Goal: Information Seeking & Learning: Learn about a topic

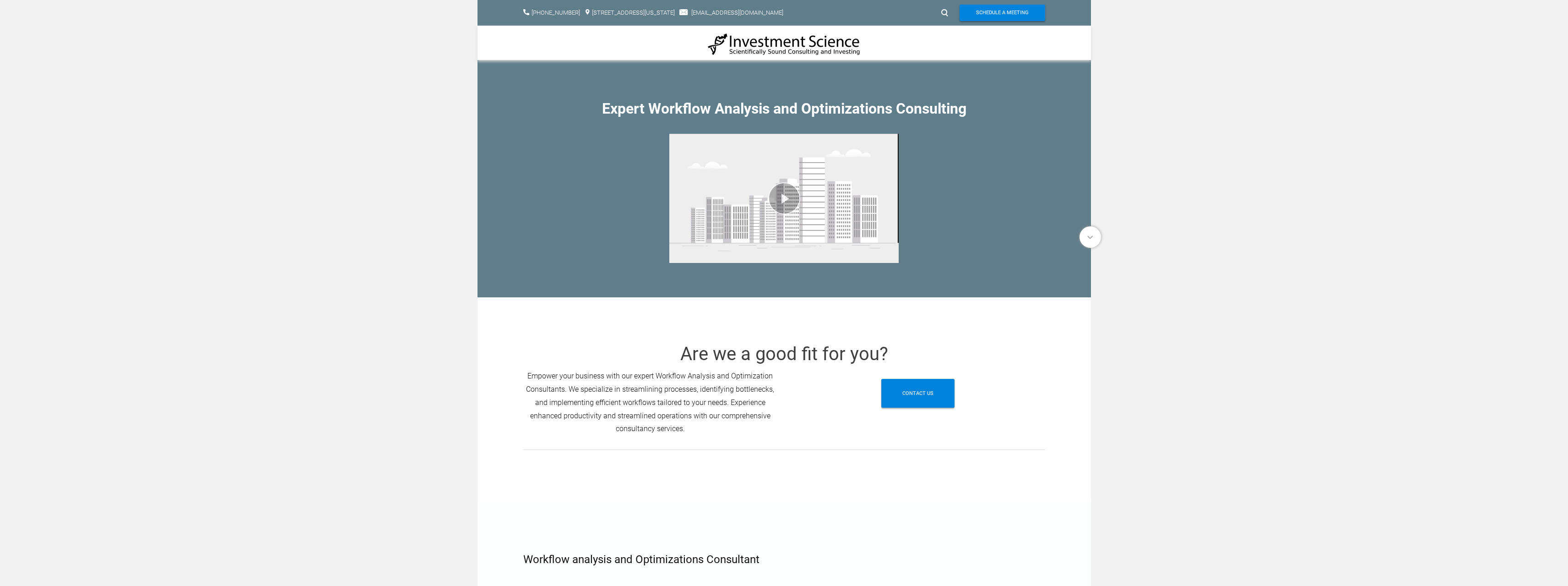
drag, startPoint x: 415, startPoint y: 433, endPoint x: 458, endPoint y: 429, distance: 43.2
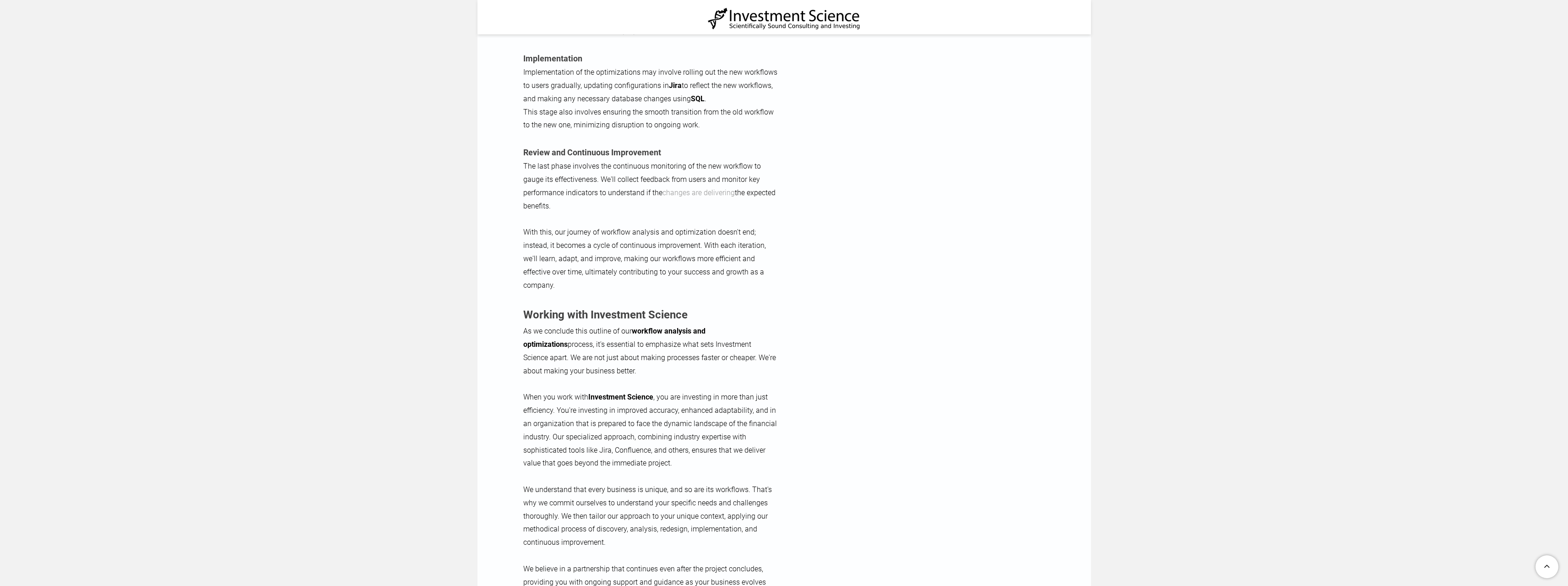
scroll to position [1695, 0]
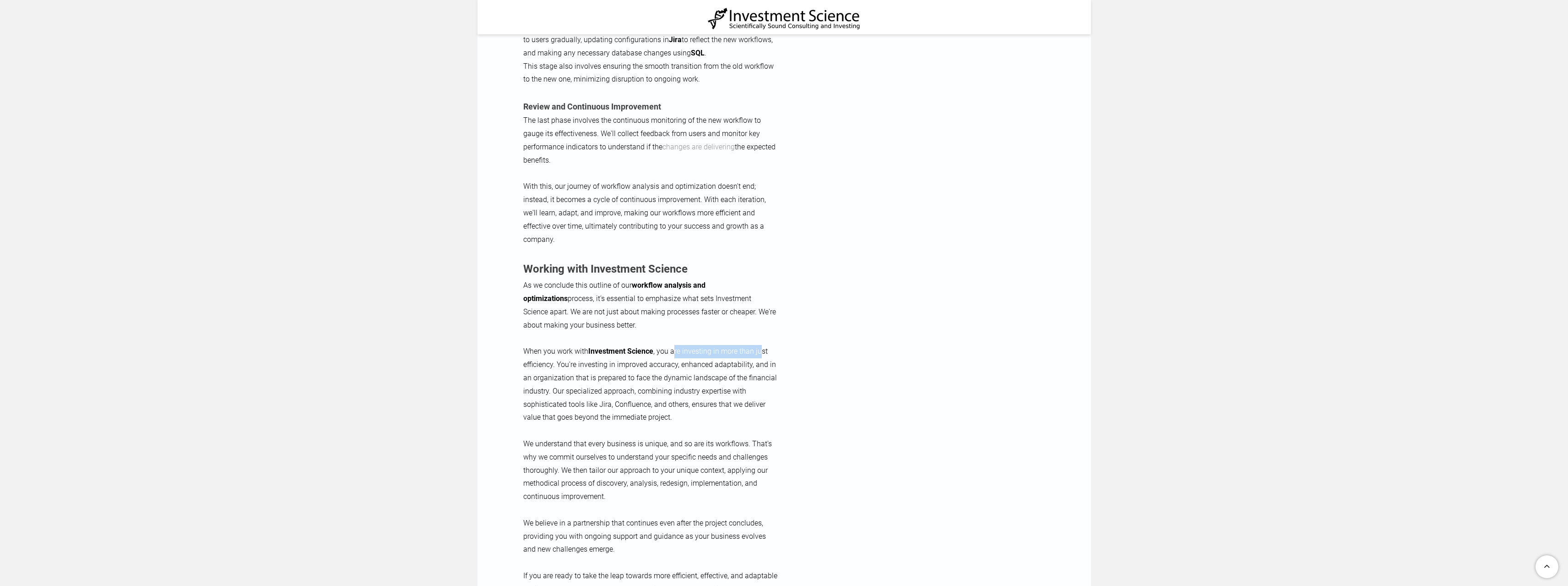
drag, startPoint x: 674, startPoint y: 342, endPoint x: 756, endPoint y: 339, distance: 82.1
click at [760, 347] on span "When you work with Investment Science , you are investing in more than just eff…" at bounding box center [650, 384] width 254 height 75
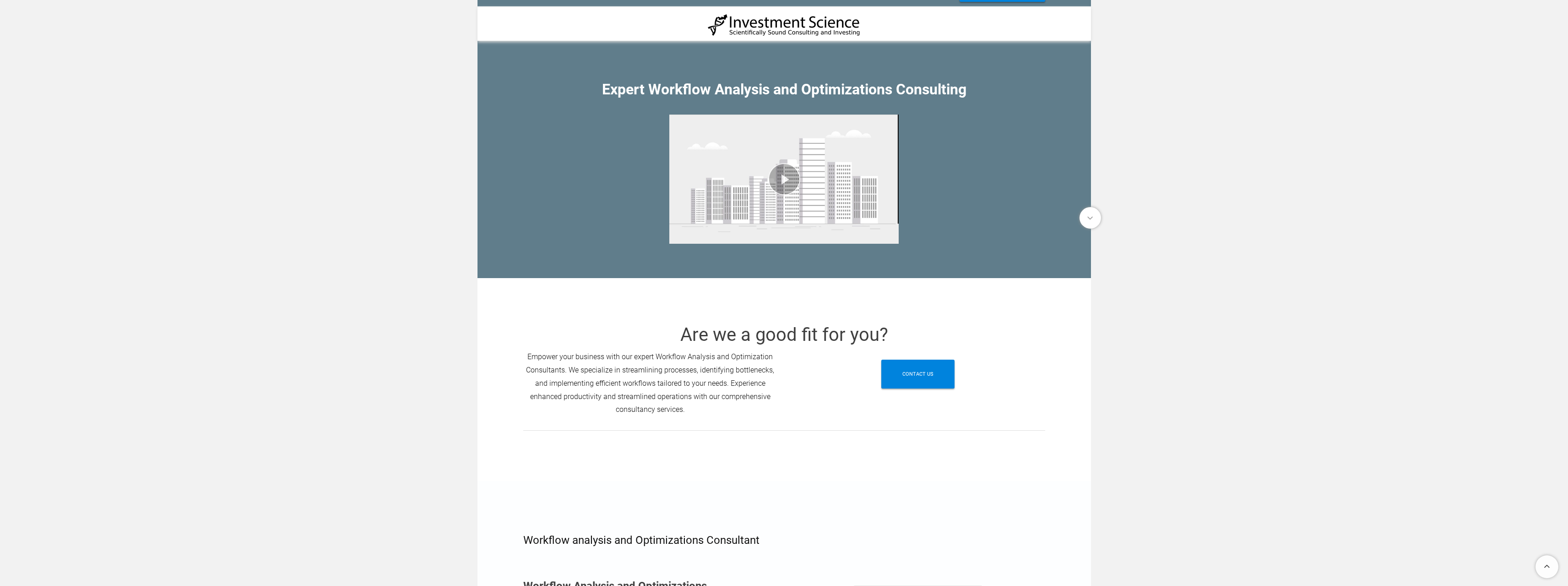
scroll to position [0, 0]
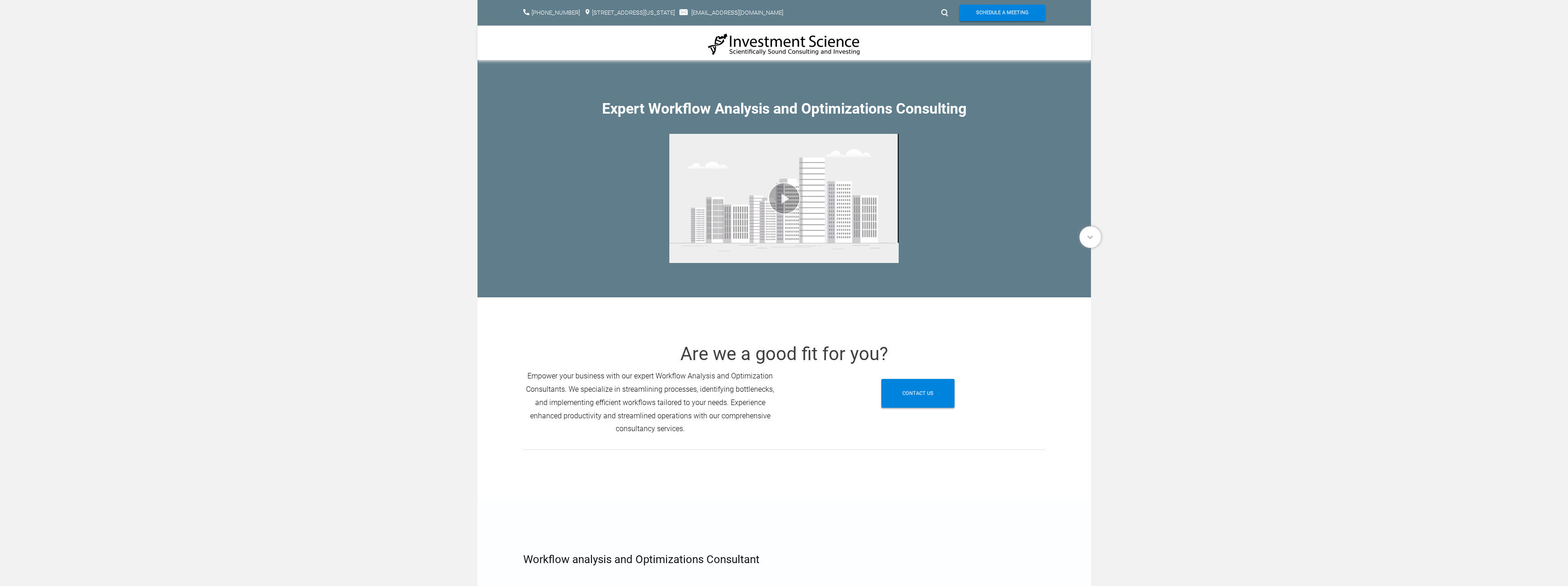
click at [767, 41] on img at bounding box center [784, 44] width 153 height 23
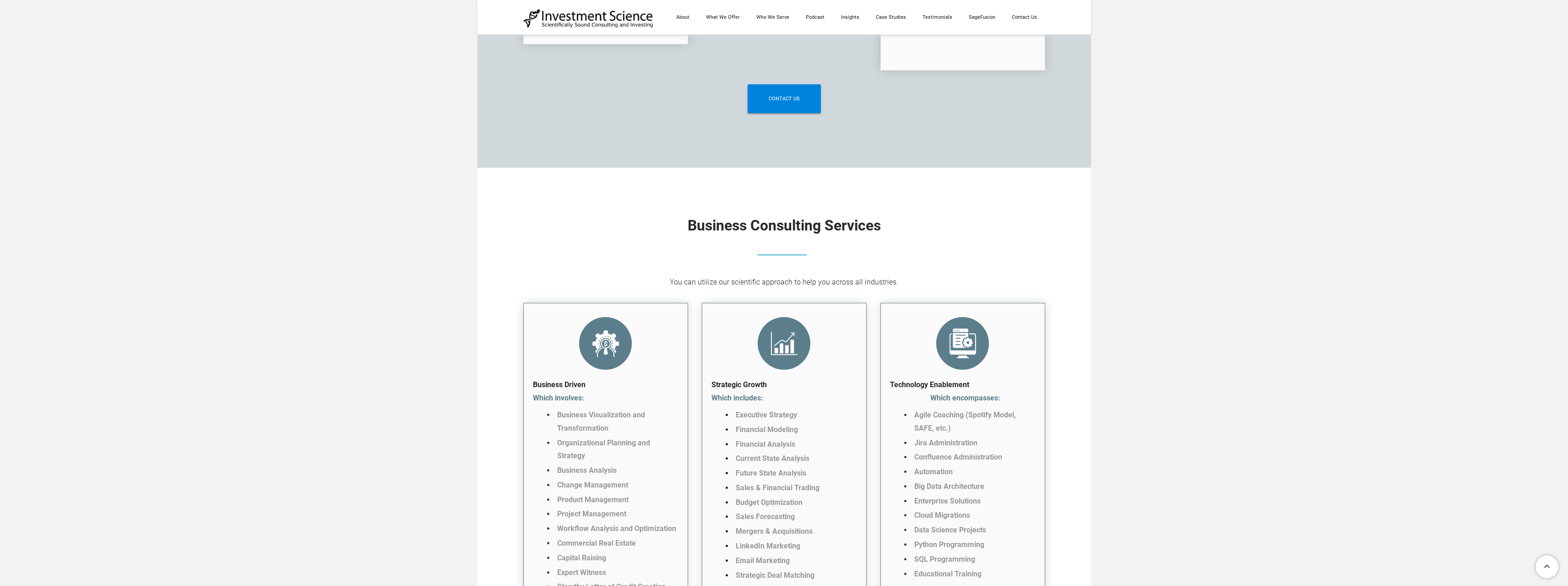
scroll to position [1879, 0]
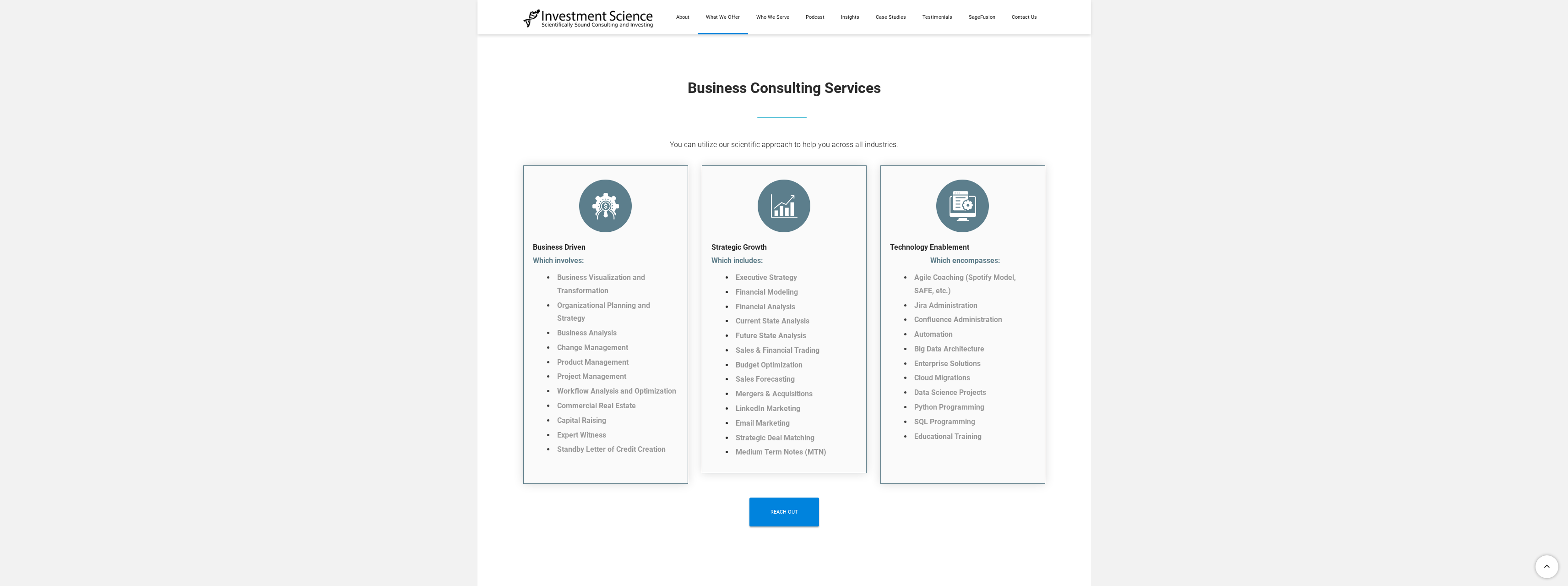
click at [724, 16] on link "What We Offer" at bounding box center [723, 17] width 51 height 34
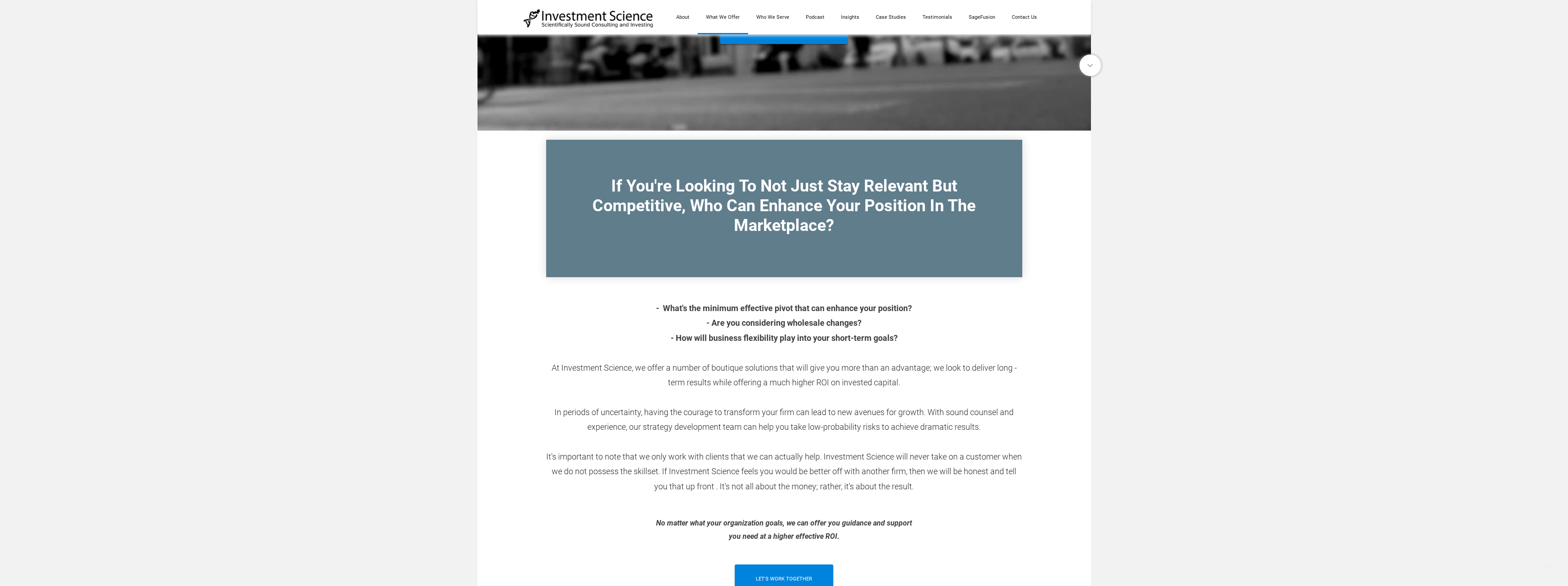
scroll to position [229, 0]
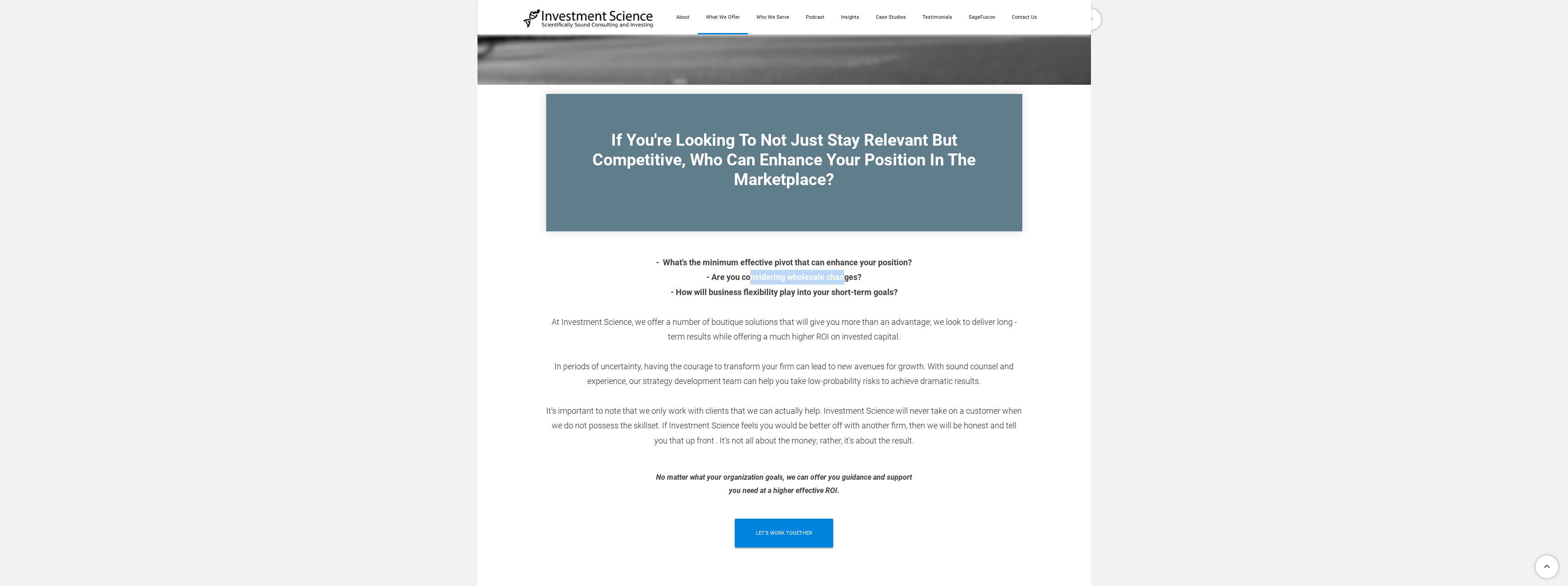
drag, startPoint x: 749, startPoint y: 275, endPoint x: 842, endPoint y: 283, distance: 93.3
click at [842, 283] on div "​​​- Wh​at's the minimum effective pivot that can enhance your position? - Are …" at bounding box center [784, 344] width 476 height 208
drag, startPoint x: 704, startPoint y: 297, endPoint x: 791, endPoint y: 300, distance: 87.1
click at [823, 303] on div "​​​- Wh​at's the minimum effective pivot that can enhance your position? - Are …" at bounding box center [784, 344] width 476 height 208
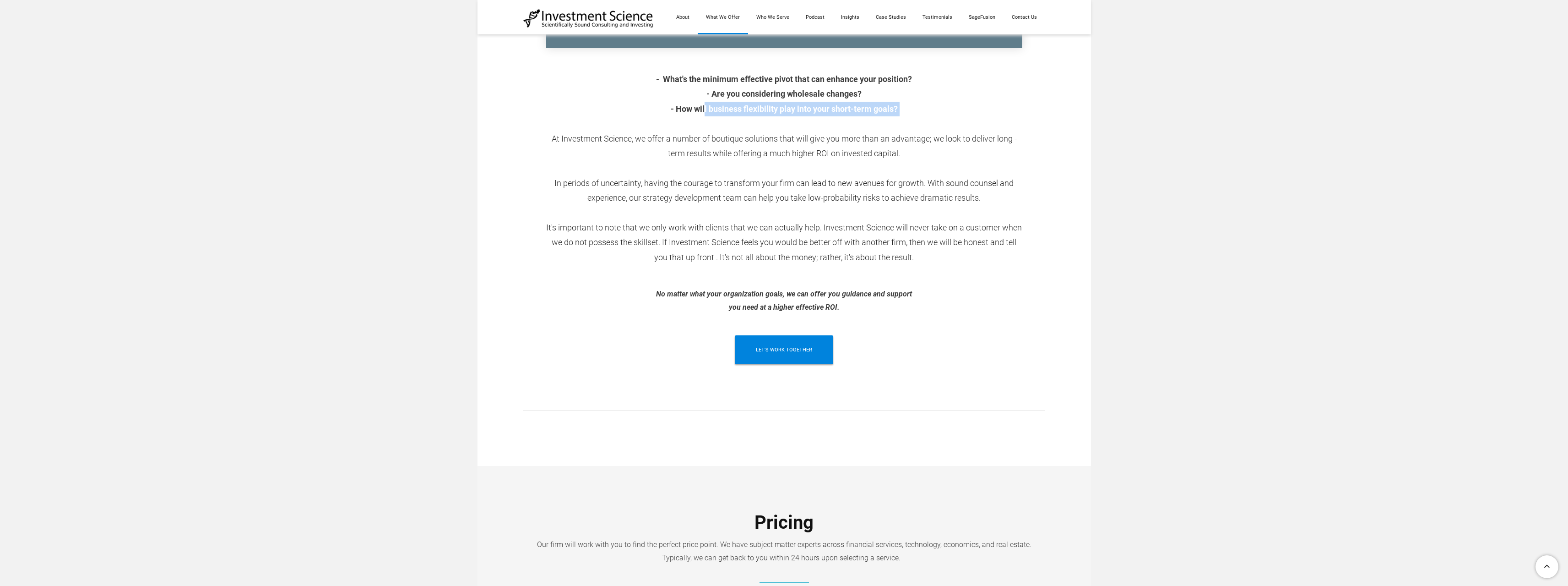
scroll to position [458, 0]
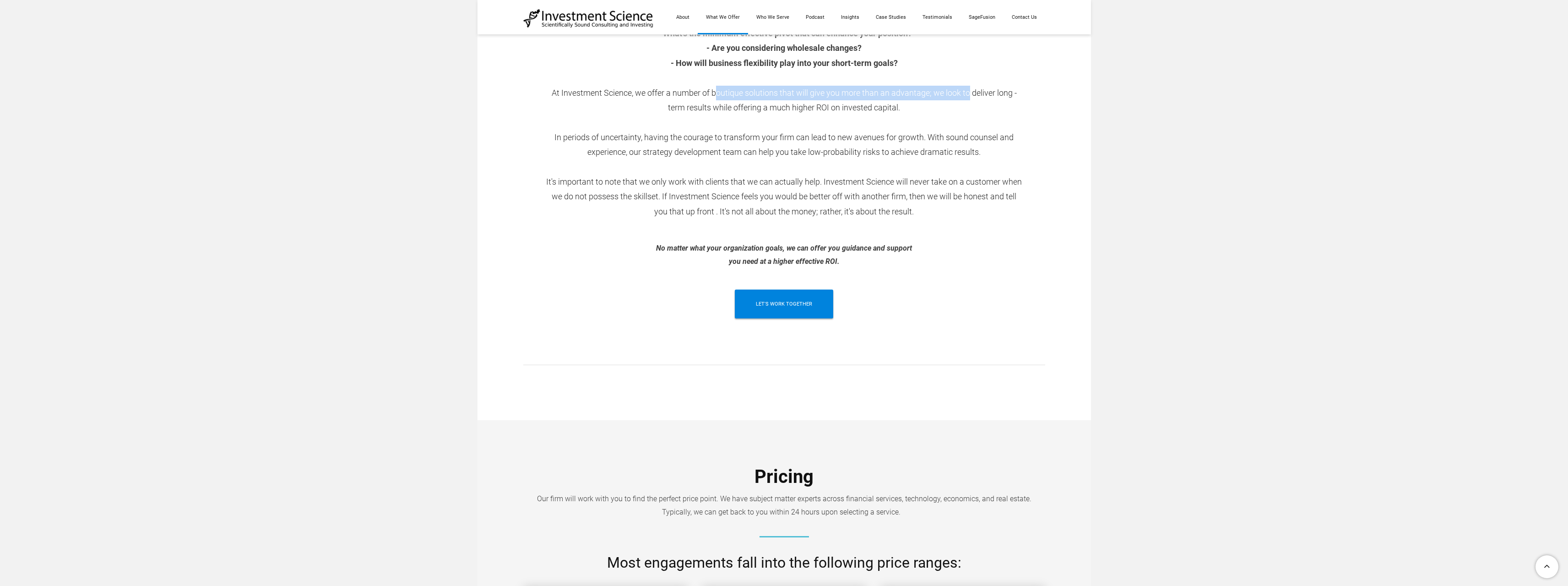
drag, startPoint x: 720, startPoint y: 95, endPoint x: 970, endPoint y: 98, distance: 250.0
click at [970, 98] on div "​​​- Wh​at's the minimum effective pivot that can enhance your position? - Are …" at bounding box center [784, 115] width 476 height 208
drag, startPoint x: 755, startPoint y: 114, endPoint x: 881, endPoint y: 111, distance: 126.0
click at [881, 111] on div "​​​- Wh​at's the minimum effective pivot that can enhance your position? - Are …" at bounding box center [784, 115] width 476 height 208
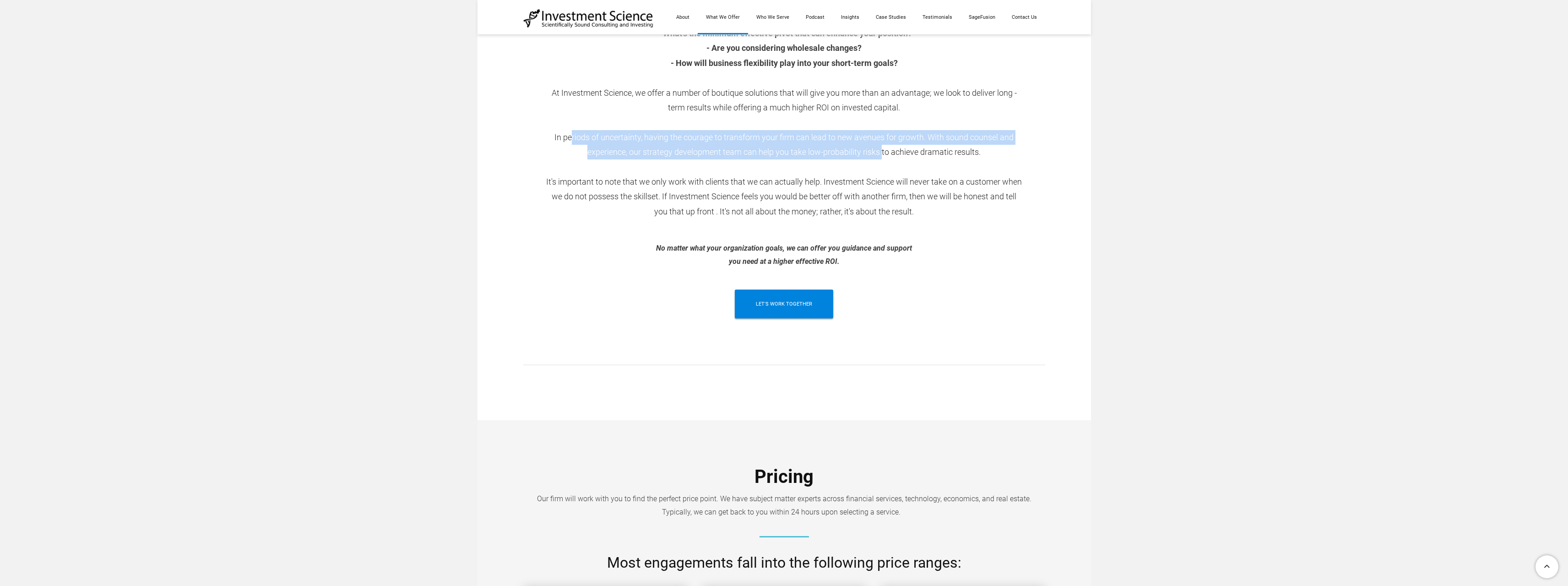
drag, startPoint x: 570, startPoint y: 134, endPoint x: 883, endPoint y: 158, distance: 313.9
click at [883, 158] on div "​​​- Wh​at's the minimum effective pivot that can enhance your position? - Are …" at bounding box center [784, 115] width 476 height 208
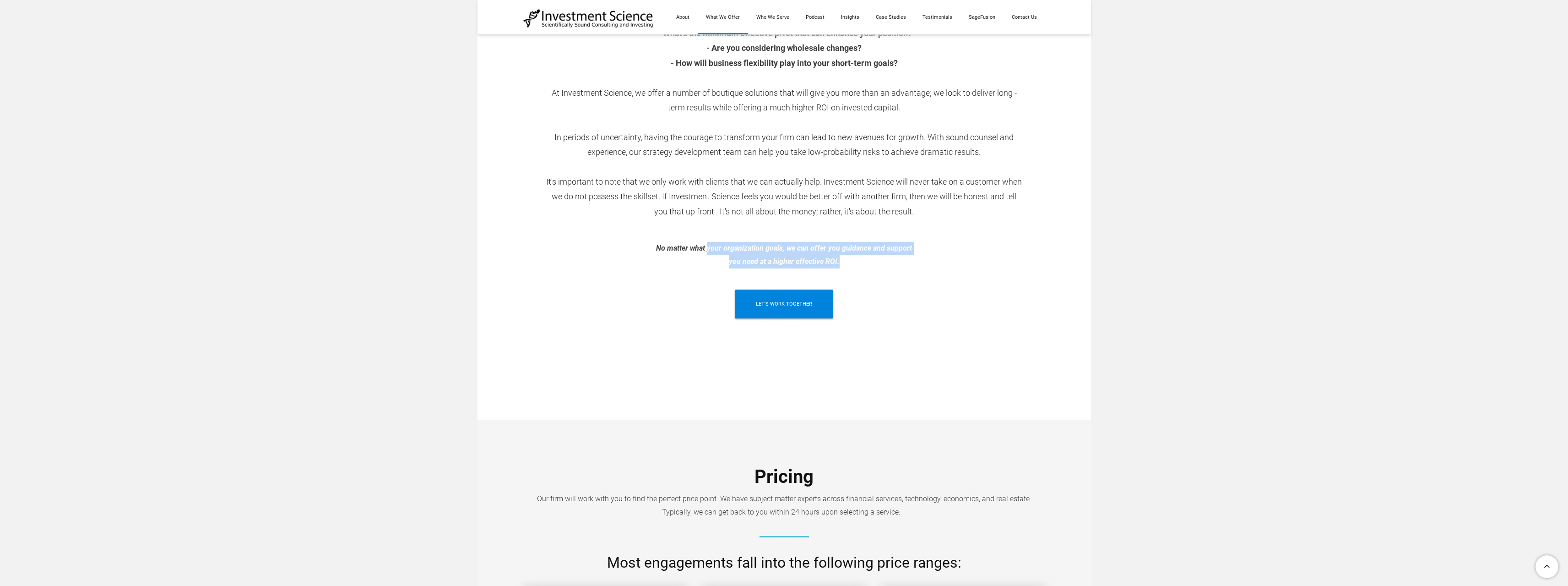
drag, startPoint x: 707, startPoint y: 249, endPoint x: 881, endPoint y: 256, distance: 174.1
click at [881, 256] on div "​No matter what your organization goals, we can offer you guidance and support …" at bounding box center [784, 255] width 522 height 27
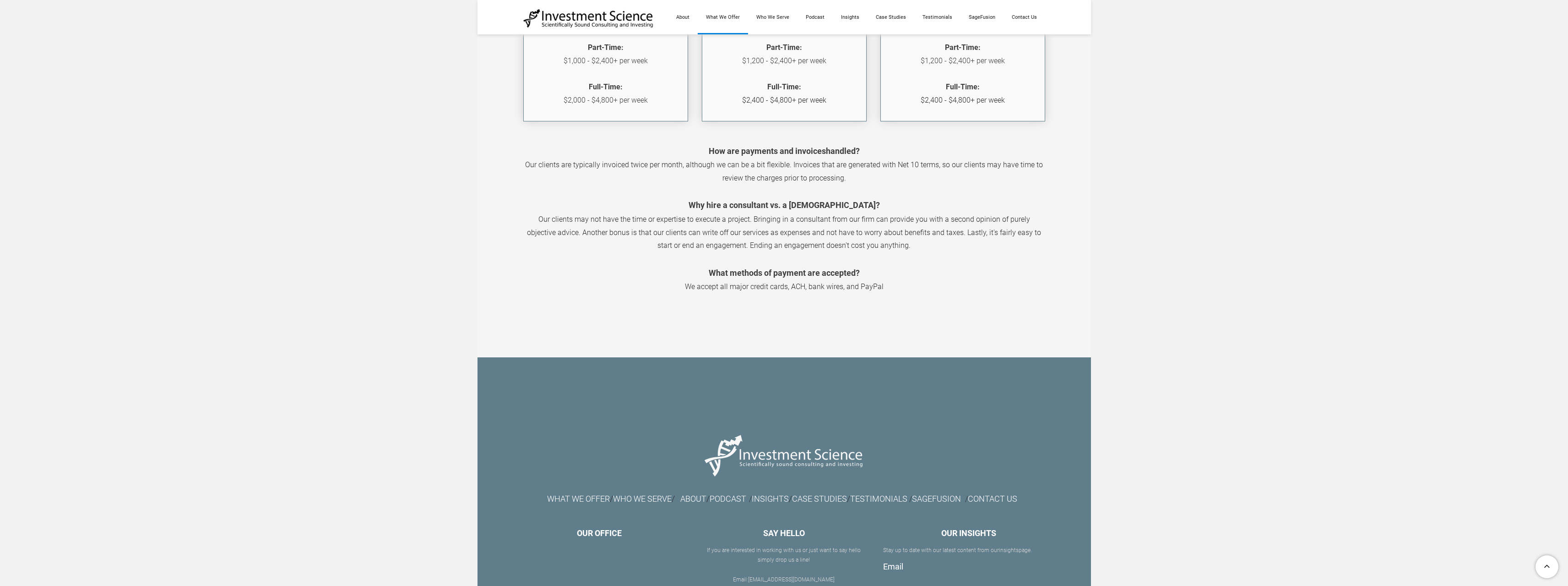
scroll to position [1303, 0]
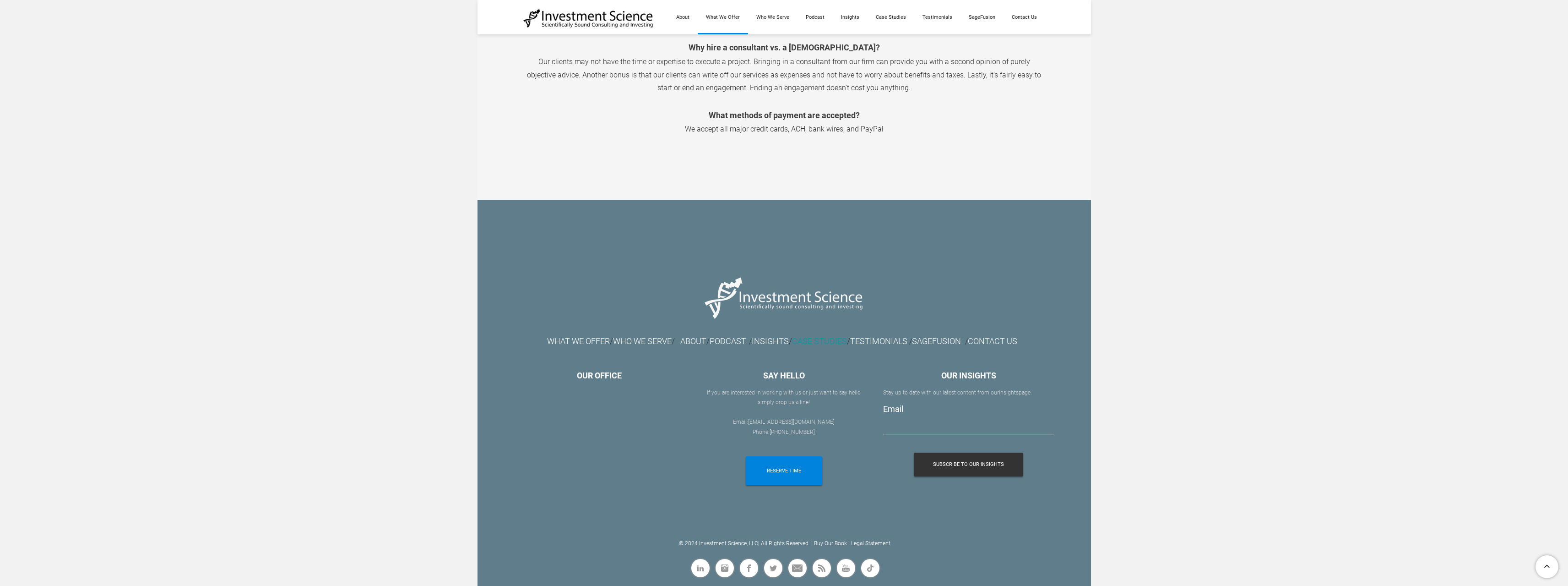
click at [834, 344] on link "CASE STUDIES" at bounding box center [819, 341] width 55 height 10
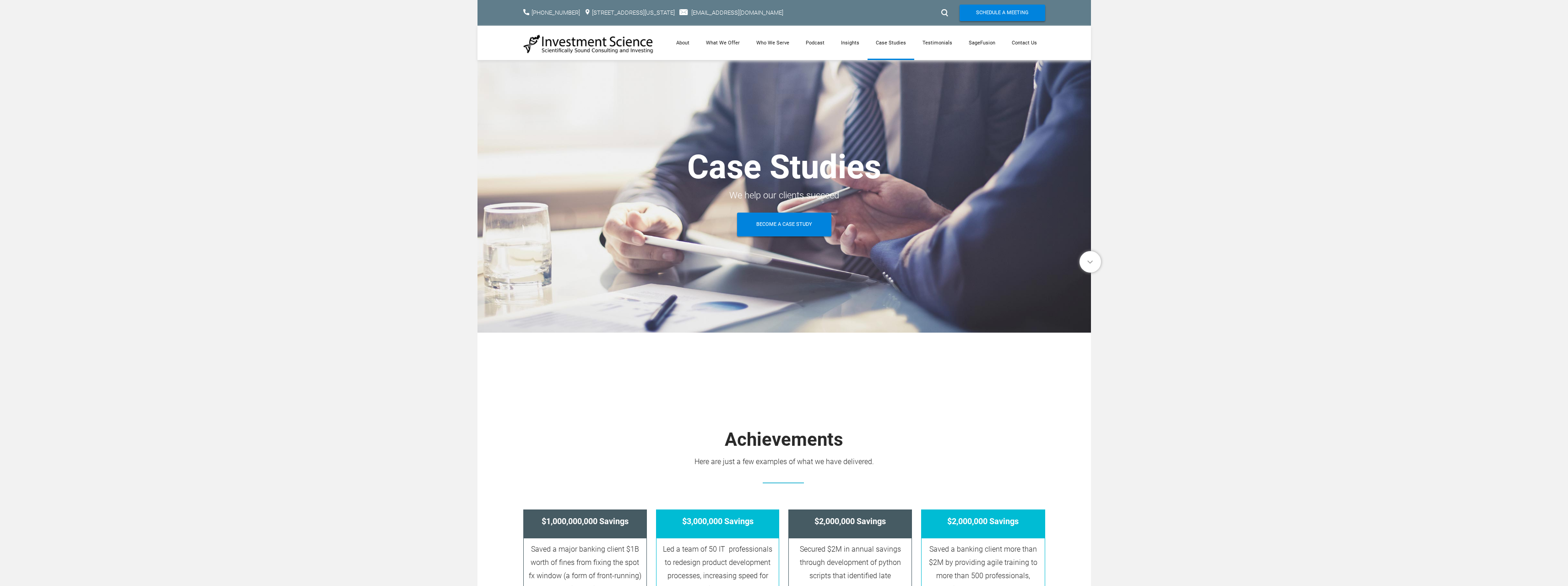
scroll to position [229, 0]
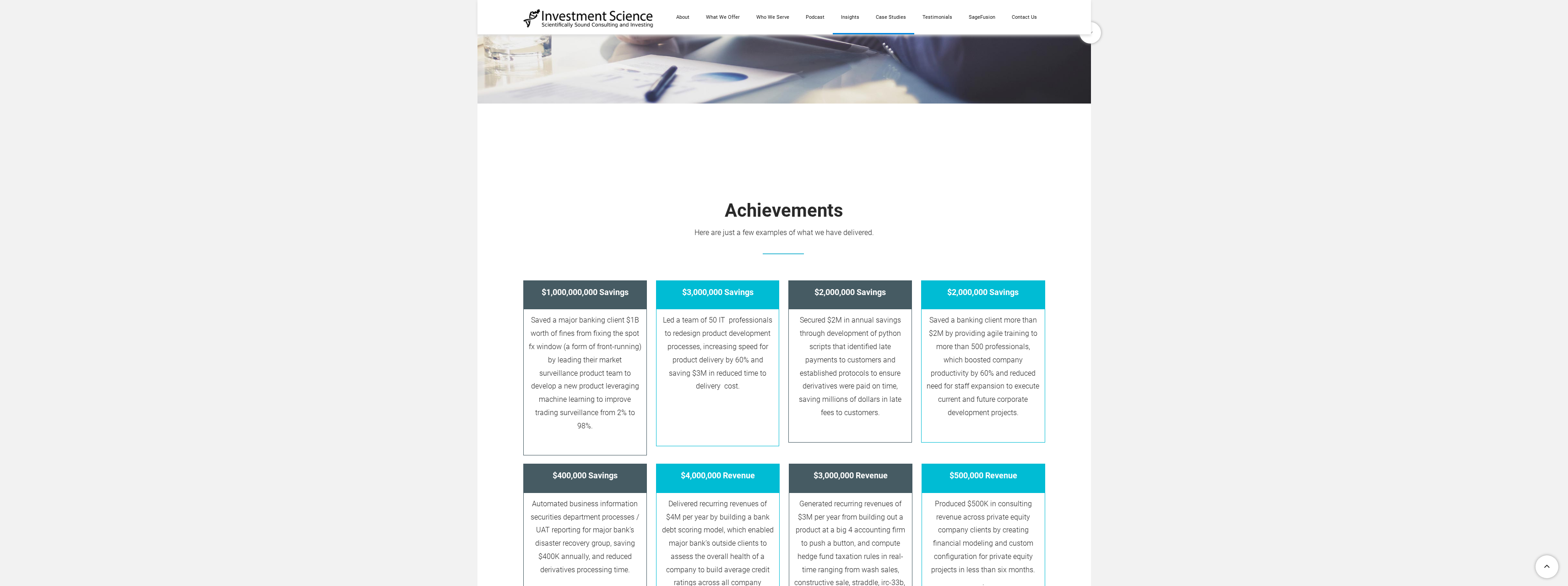
click at [852, 16] on link "Insights" at bounding box center [850, 17] width 35 height 34
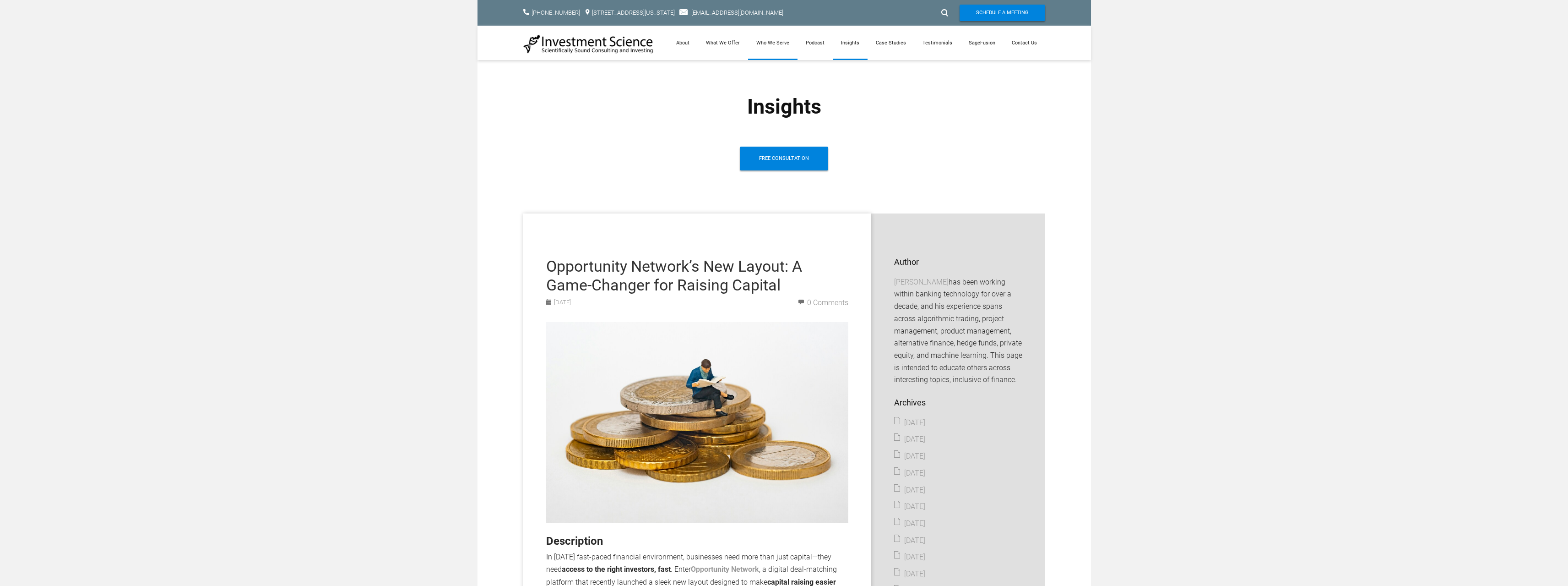
click at [779, 43] on link "Who We Serve" at bounding box center [772, 43] width 49 height 34
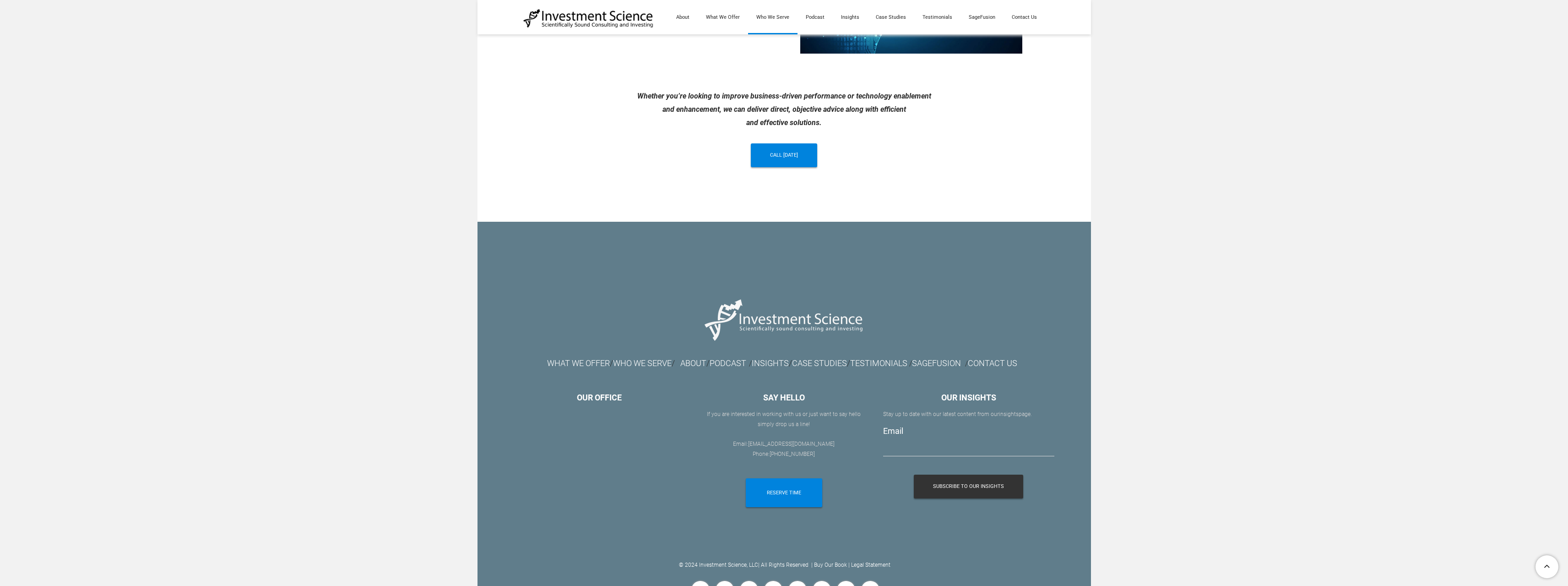
scroll to position [779, 0]
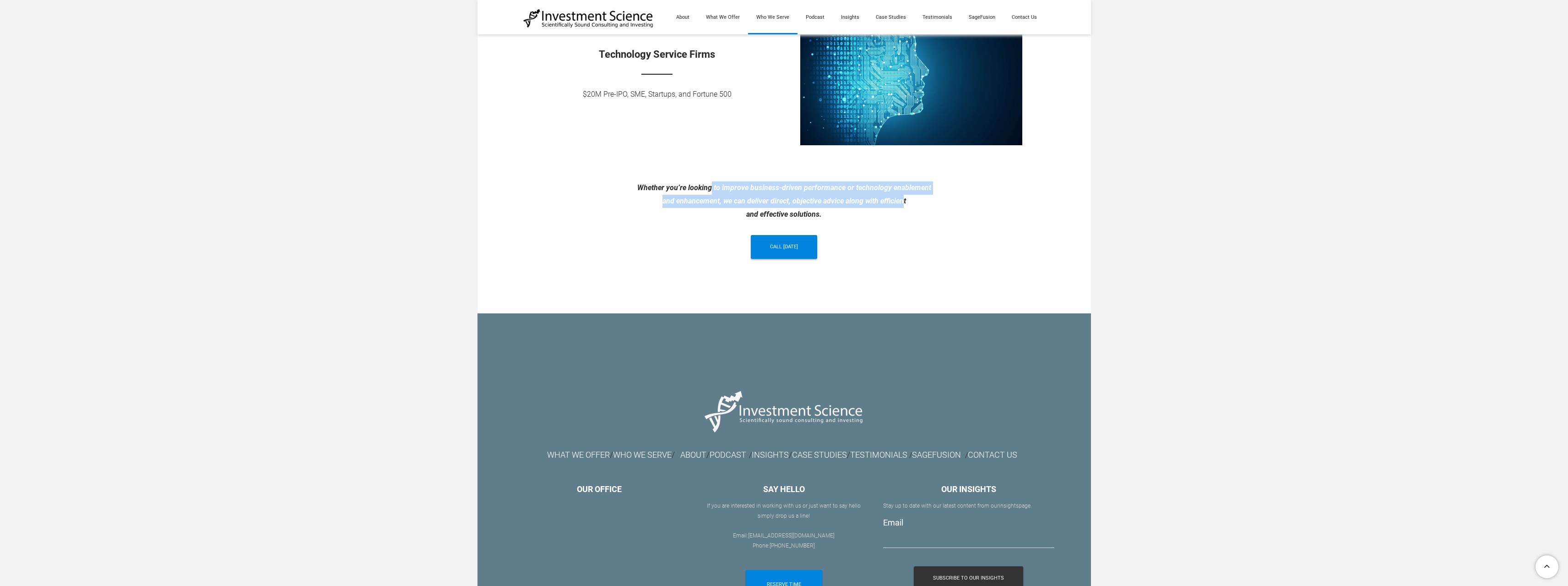
drag, startPoint x: 710, startPoint y: 185, endPoint x: 895, endPoint y: 203, distance: 185.9
click at [904, 206] on div "Whether you’re looking to improve business-driven performance or technology ena…" at bounding box center [784, 201] width 522 height 40
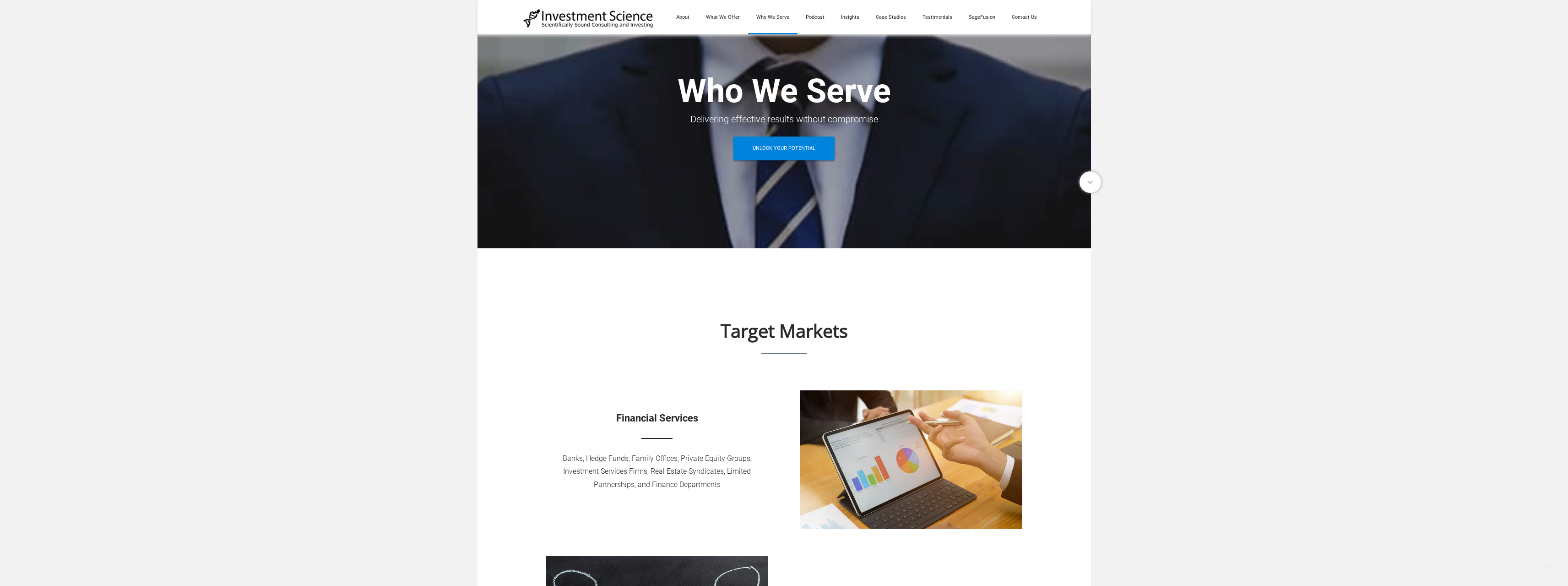
scroll to position [0, 0]
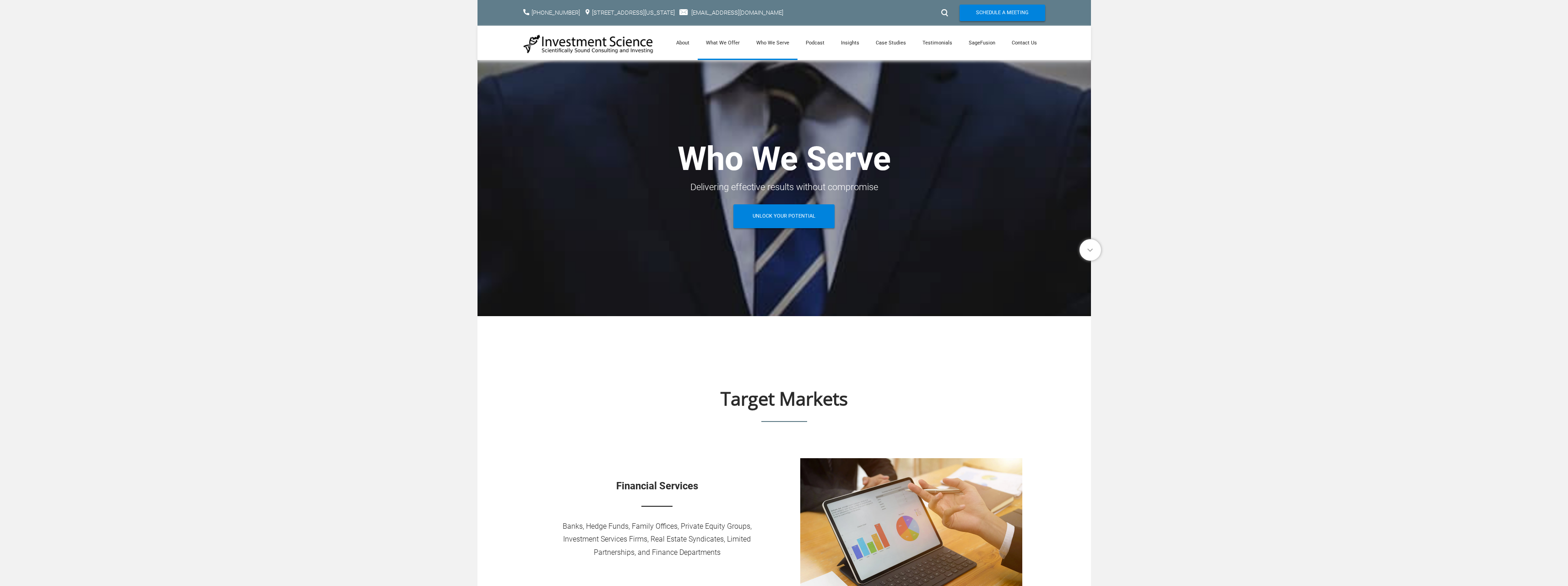
click at [724, 44] on link "What We Offer" at bounding box center [723, 43] width 51 height 34
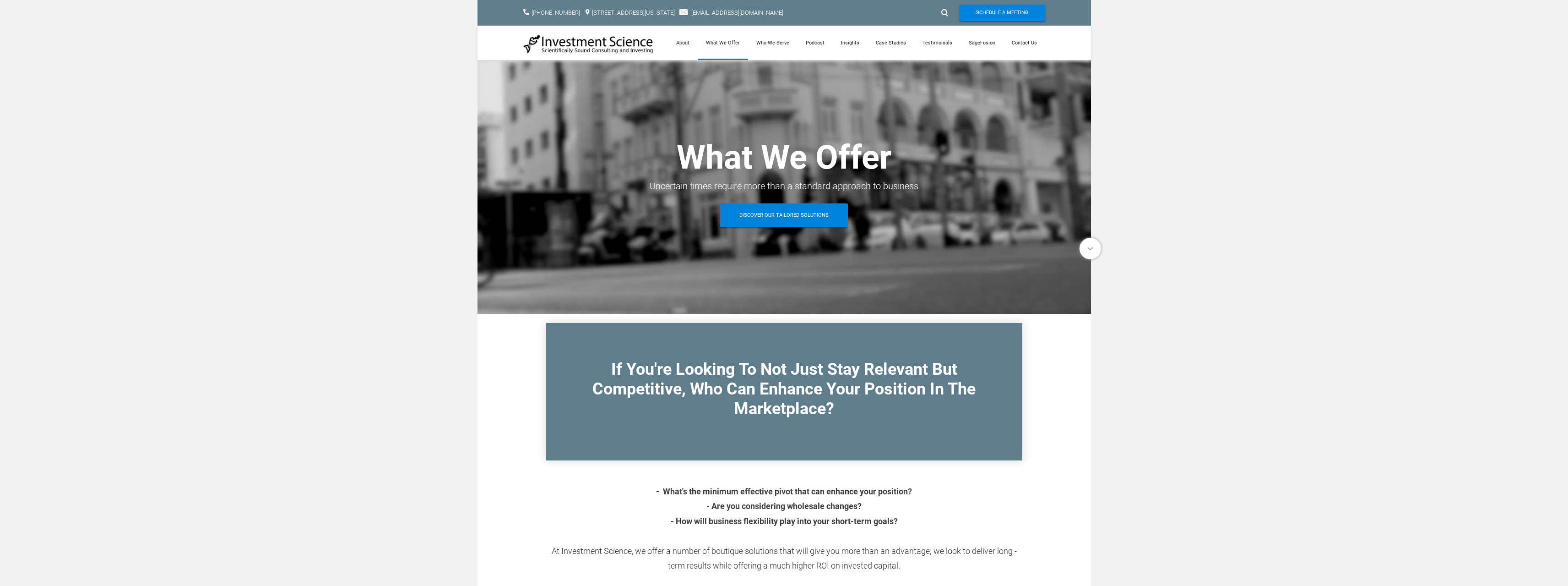
scroll to position [275, 0]
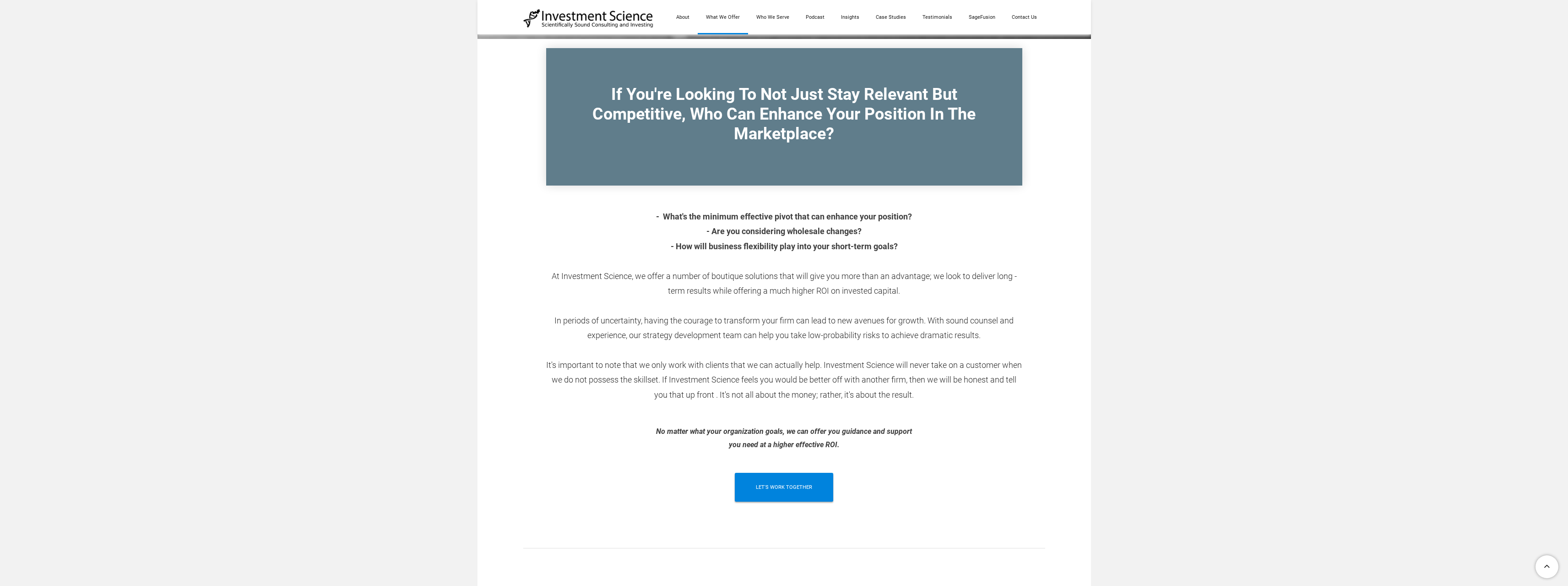
click at [557, 431] on div "​No matter what your organization goals, we can offer you guidance and support …" at bounding box center [784, 439] width 522 height 27
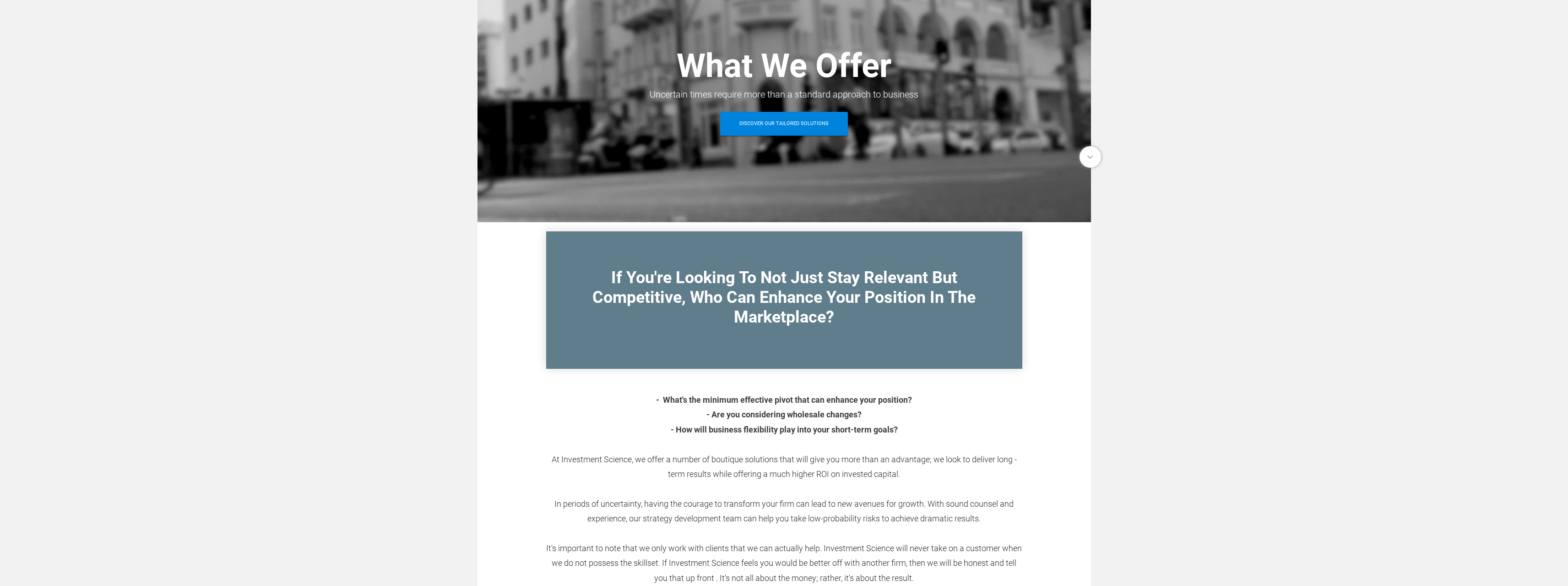
scroll to position [0, 0]
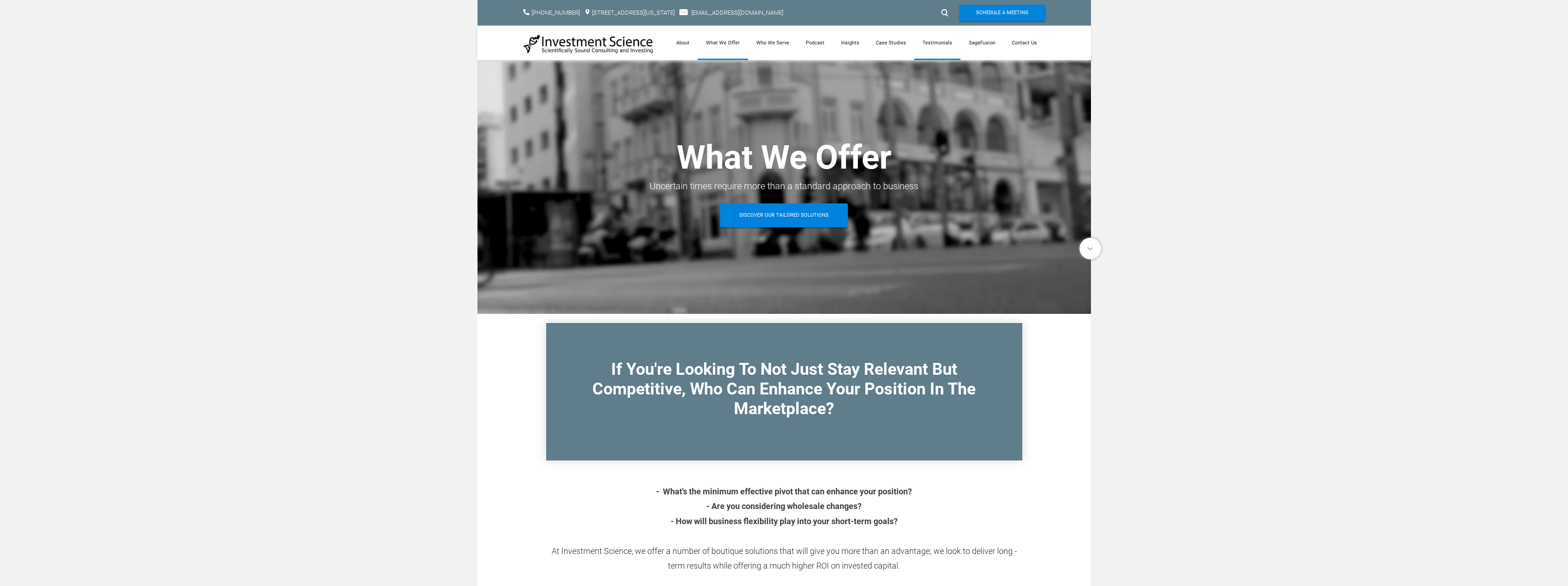
click at [939, 42] on link "Testimonials" at bounding box center [937, 43] width 46 height 34
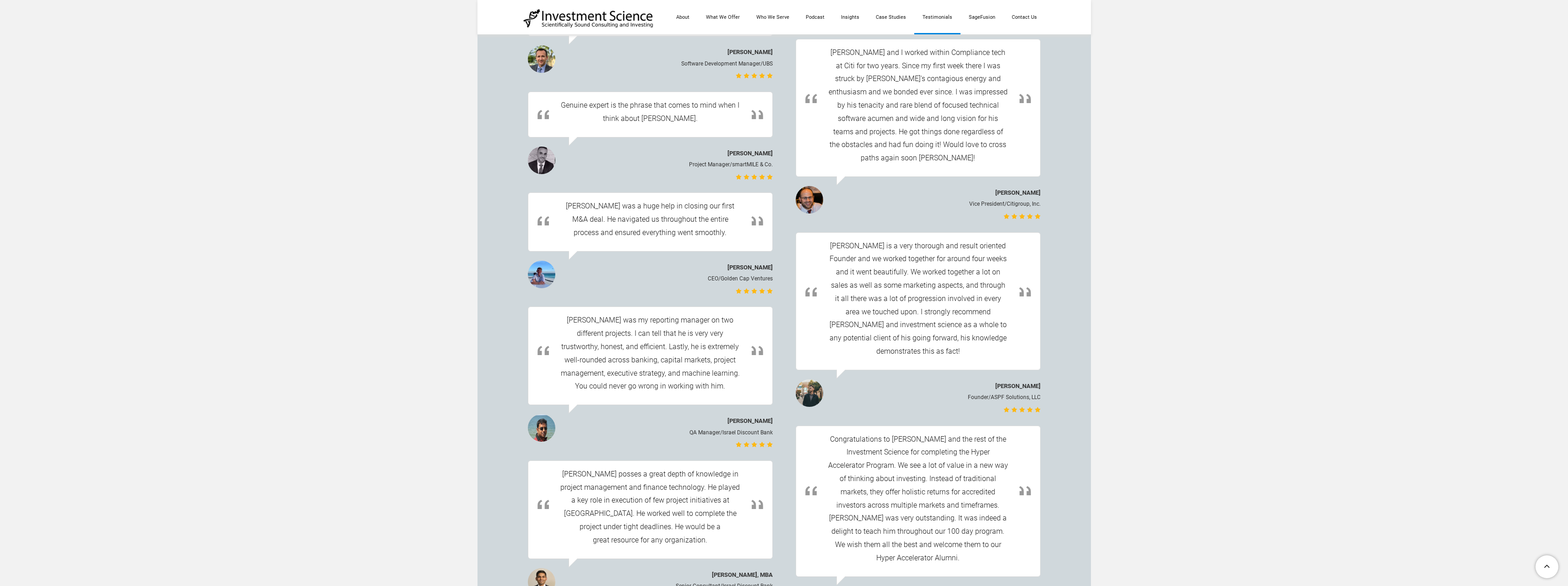
scroll to position [1924, 0]
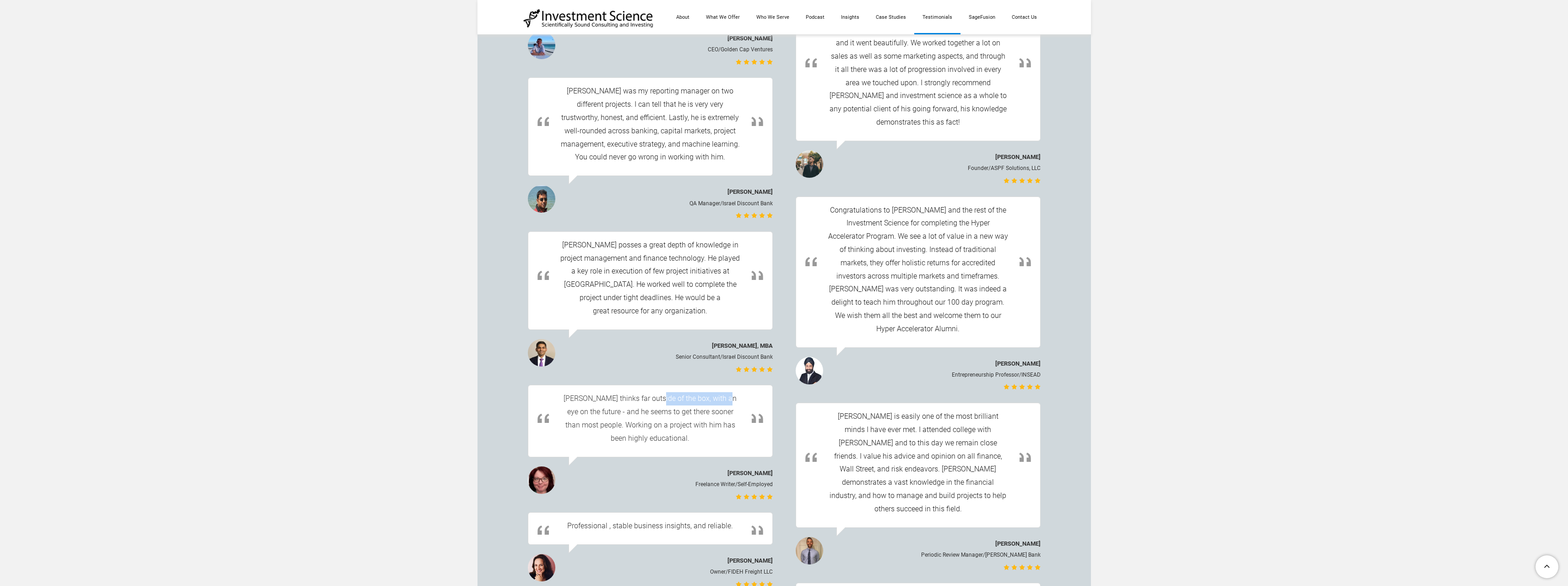
drag, startPoint x: 653, startPoint y: 323, endPoint x: 711, endPoint y: 327, distance: 58.1
click at [720, 392] on div "​ Michael thinks far outside of the box, with an eye on the future - and he see…" at bounding box center [651, 418] width 180 height 52
drag, startPoint x: 605, startPoint y: 334, endPoint x: 723, endPoint y: 339, distance: 118.1
click at [723, 392] on div "​ Michael thinks far outside of the box, with an eye on the future - and he see…" at bounding box center [651, 418] width 180 height 52
drag, startPoint x: 584, startPoint y: 341, endPoint x: 707, endPoint y: 354, distance: 123.7
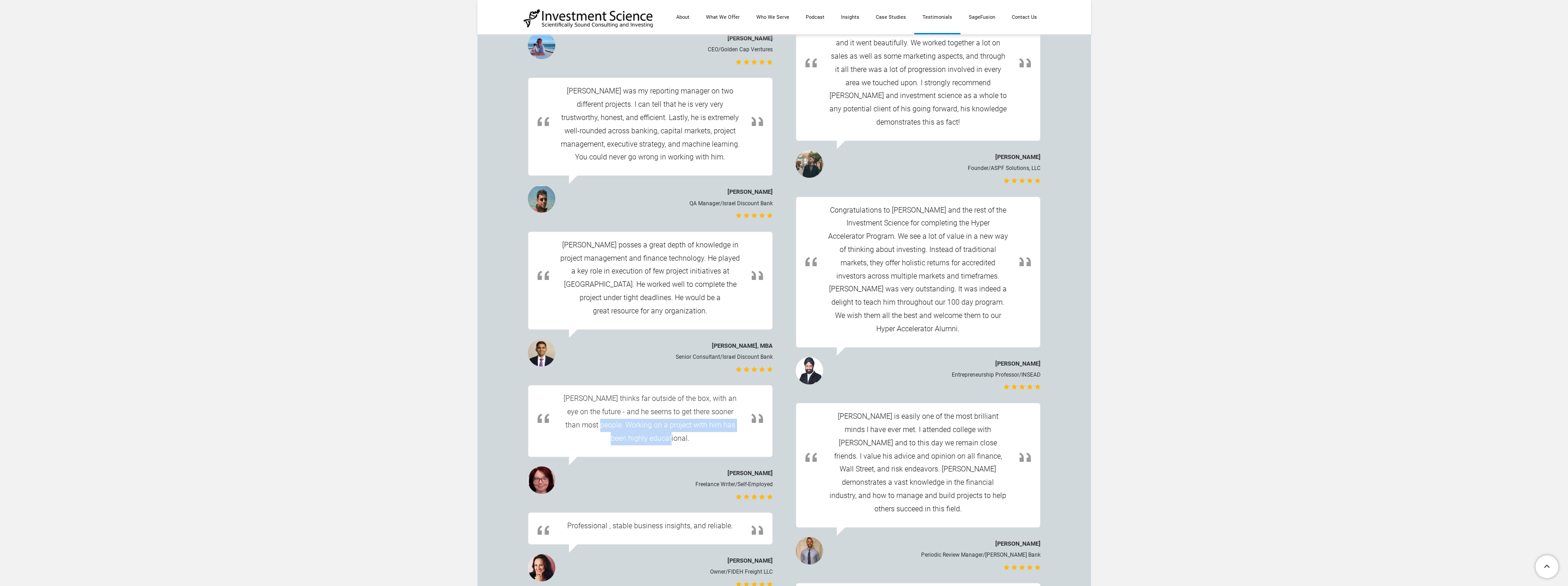
click at [707, 392] on div "​ Michael thinks far outside of the box, with an eye on the future - and he see…" at bounding box center [651, 418] width 180 height 52
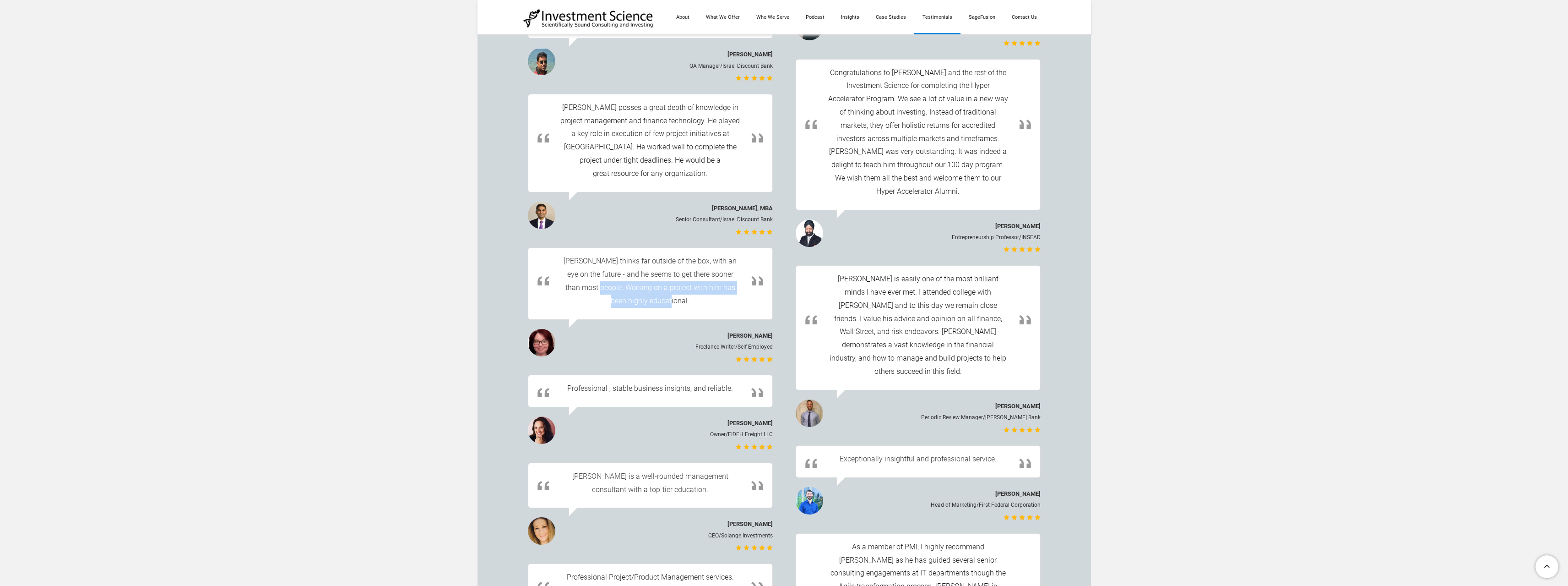
scroll to position [2108, 0]
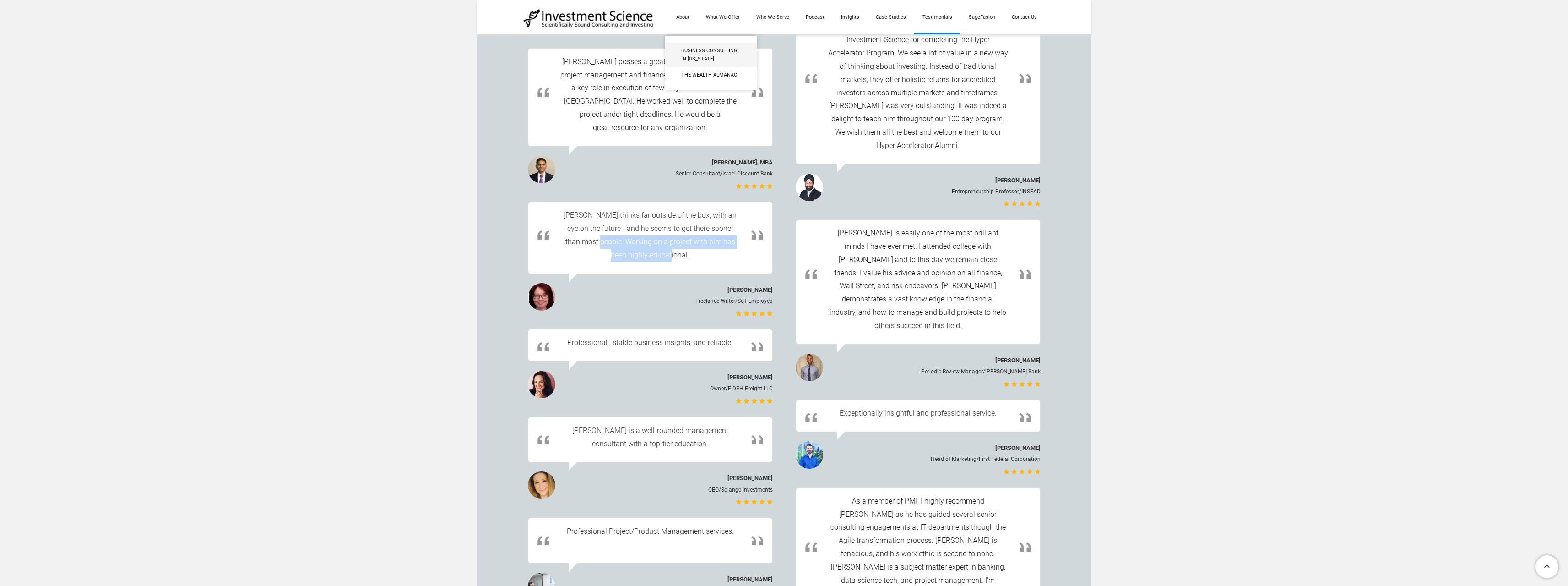
click at [699, 49] on span "Business Consulting in [US_STATE]" at bounding box center [711, 55] width 60 height 16
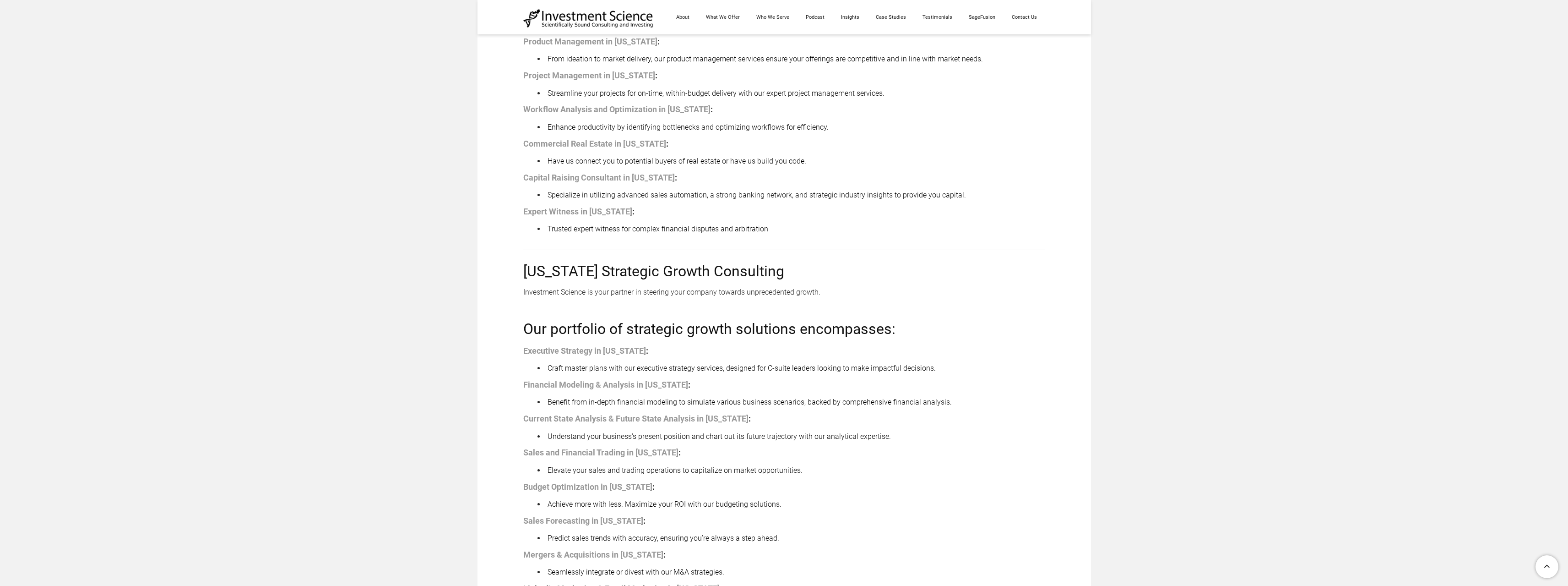
scroll to position [962, 0]
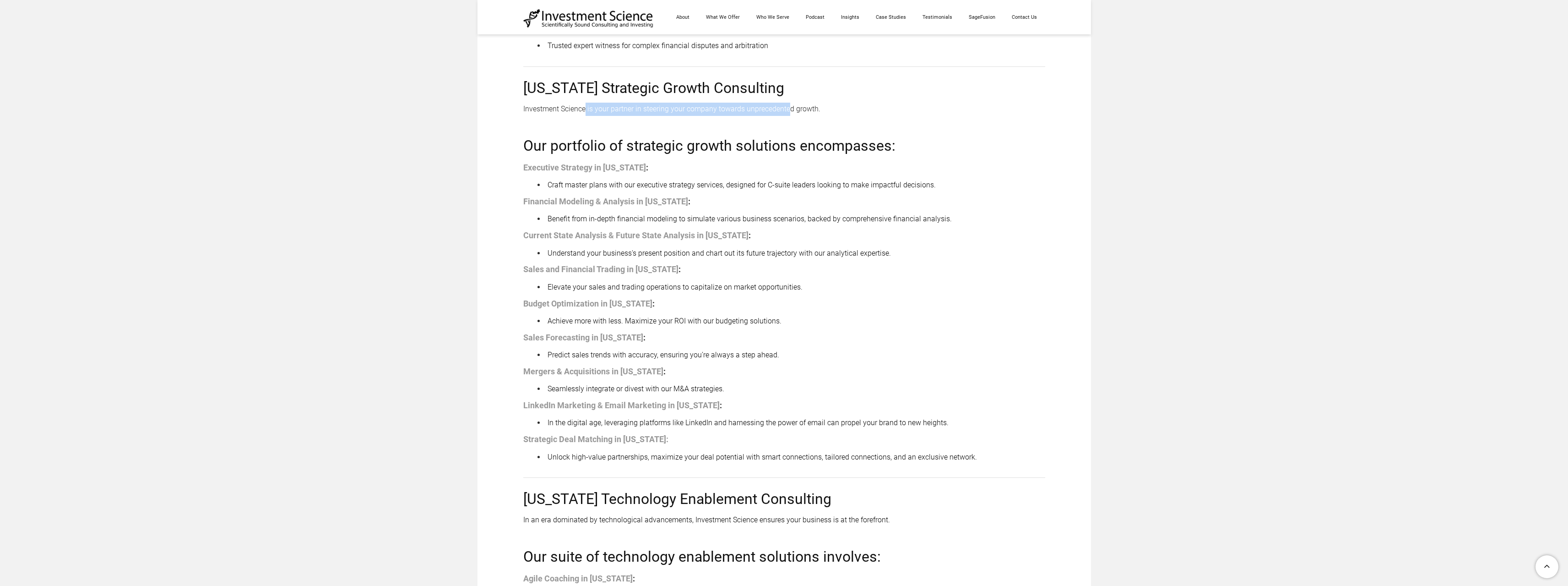
drag, startPoint x: 584, startPoint y: 110, endPoint x: 785, endPoint y: 110, distance: 201.0
click at [791, 112] on div "Investment Science is your partner in steering your company towards unprecedent…" at bounding box center [784, 116] width 522 height 27
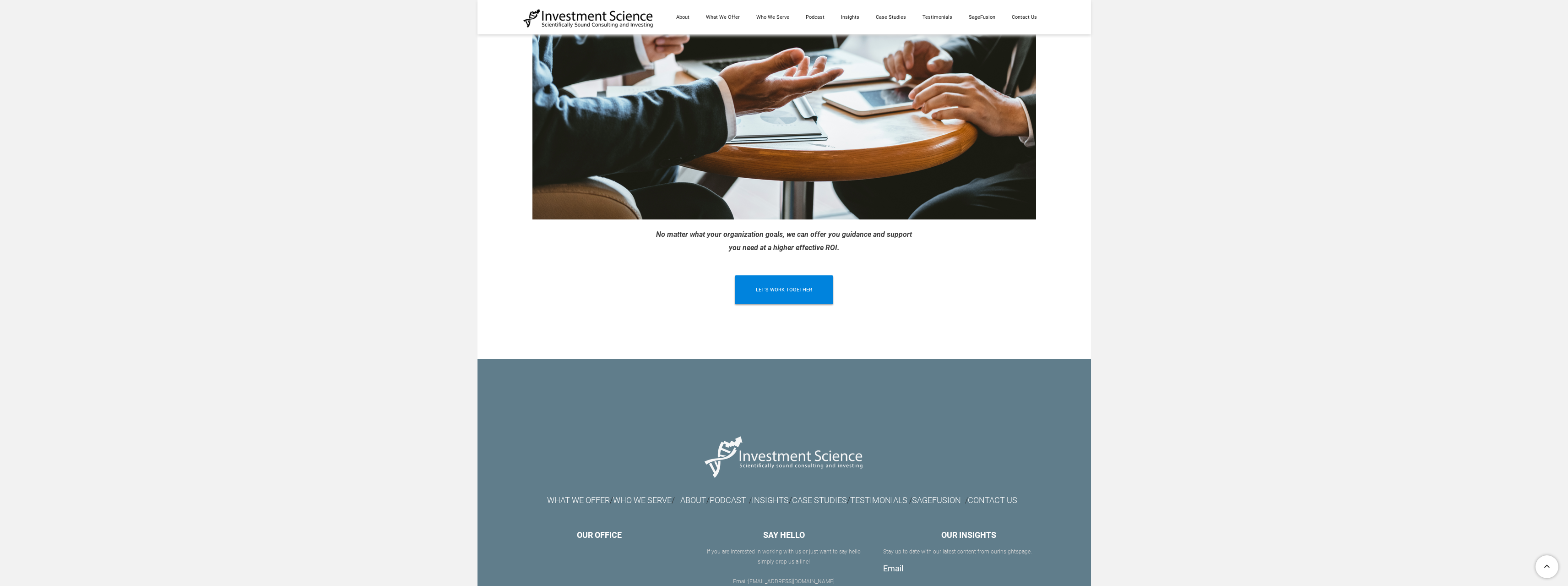
scroll to position [2175, 0]
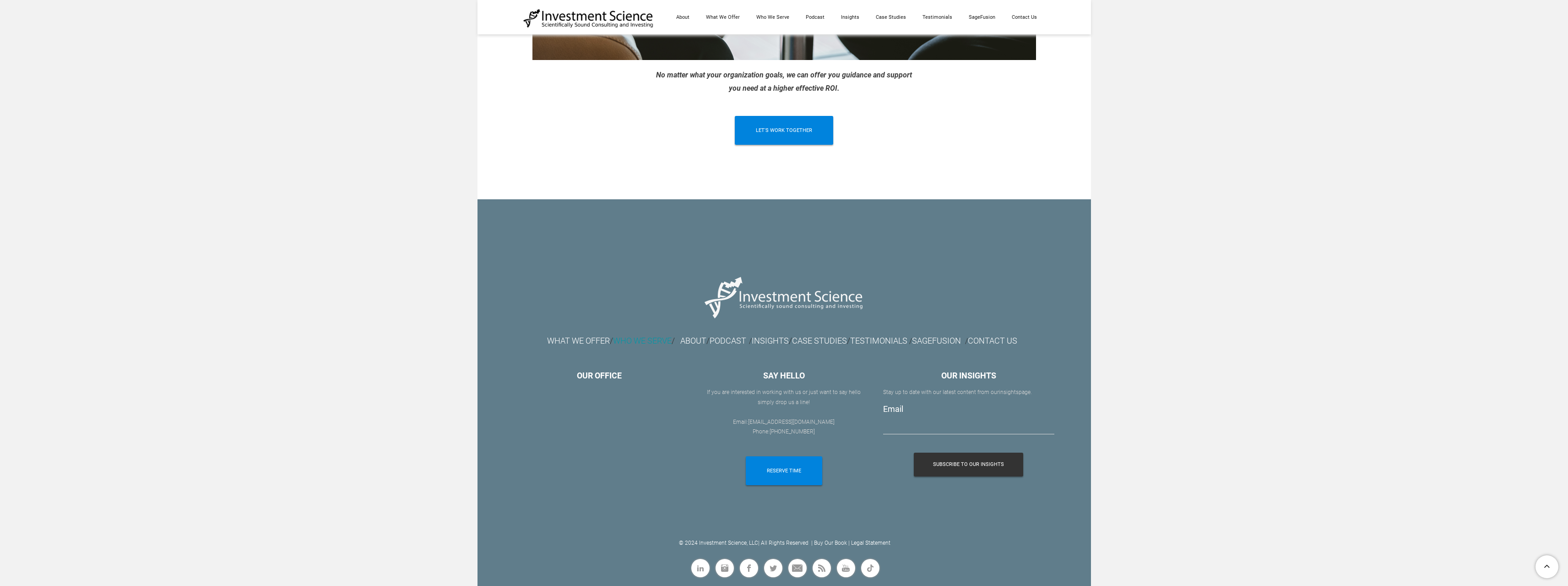
click at [642, 340] on font "WHO WE SERVE" at bounding box center [642, 341] width 58 height 10
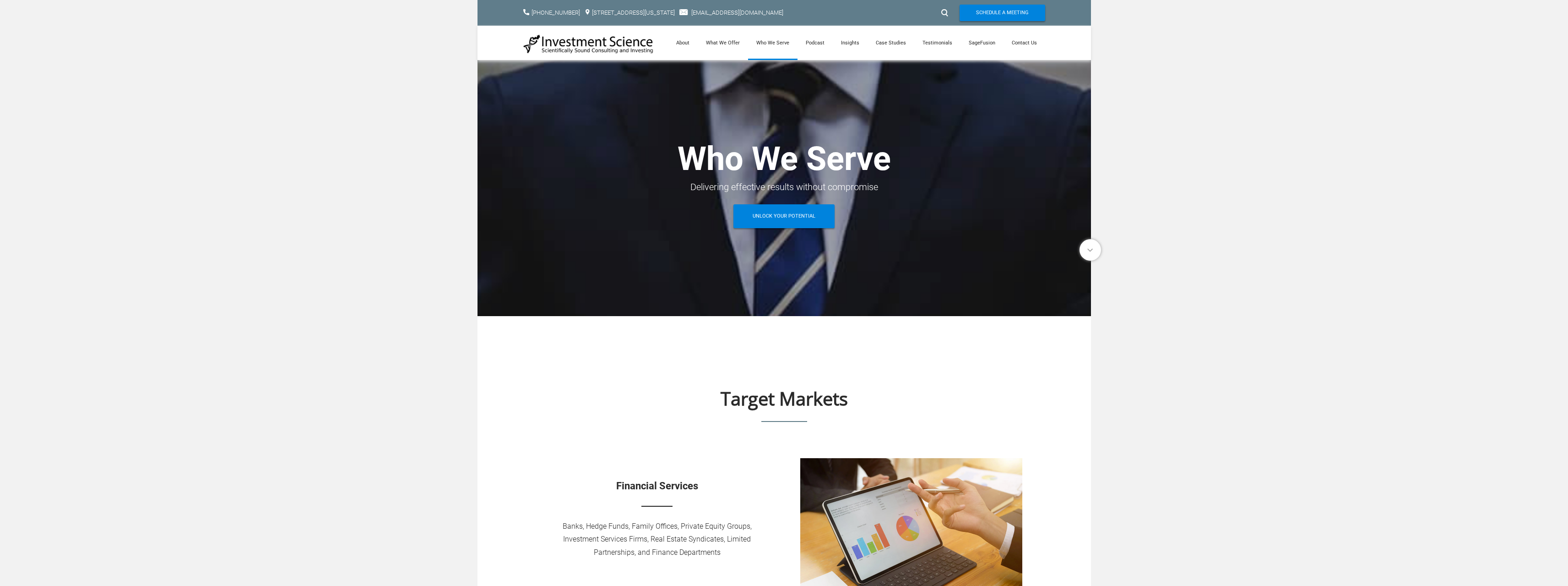
click at [1100, 250] on span at bounding box center [1100, 250] width 0 height 0
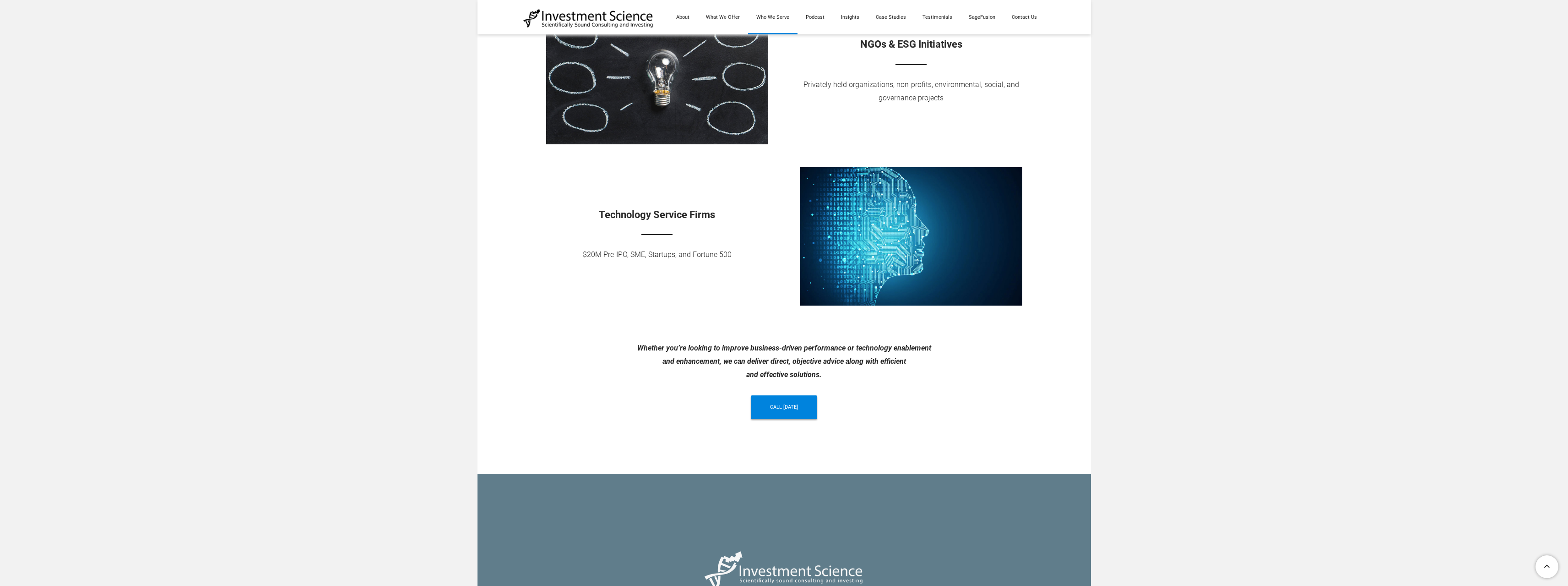
scroll to position [892, 0]
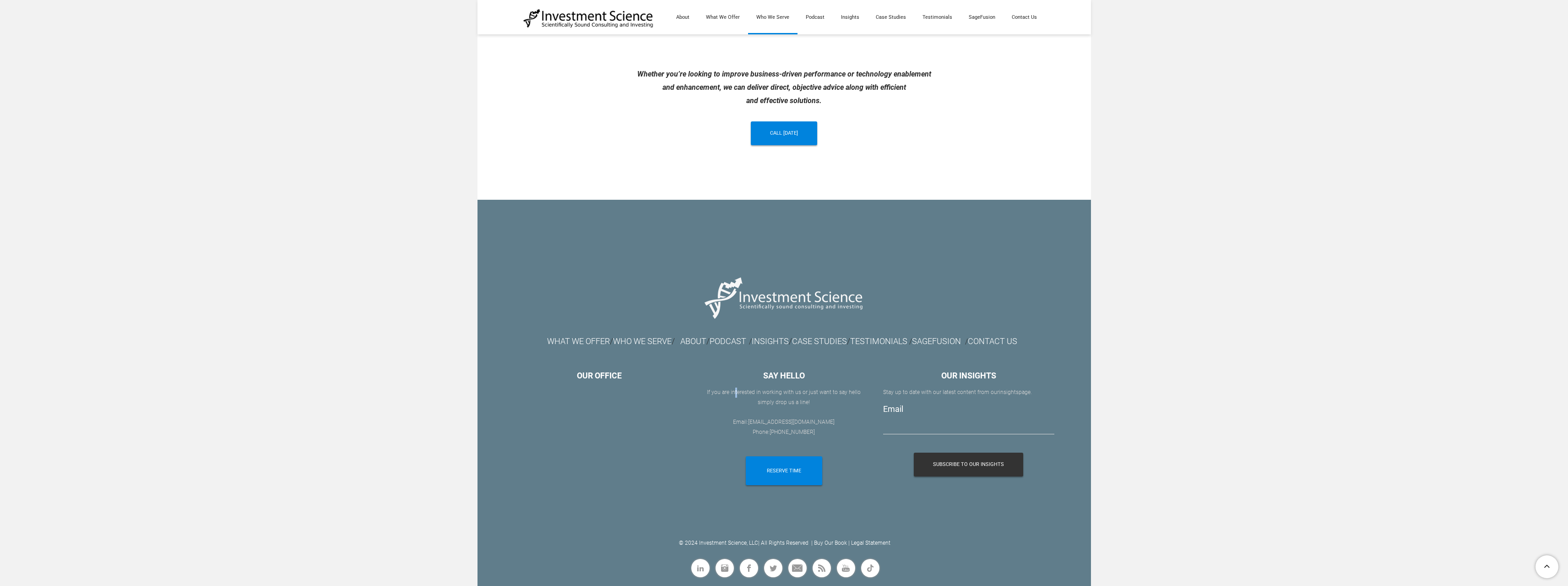
click at [731, 388] on td "SAY HELLO If you are interested in working with us or ​just want to say hello s…" at bounding box center [783, 442] width 184 height 147
drag, startPoint x: 930, startPoint y: 391, endPoint x: 1035, endPoint y: 395, distance: 105.1
click at [1035, 395] on div "Stay up to date with our latest content from our insights page." at bounding box center [968, 392] width 171 height 10
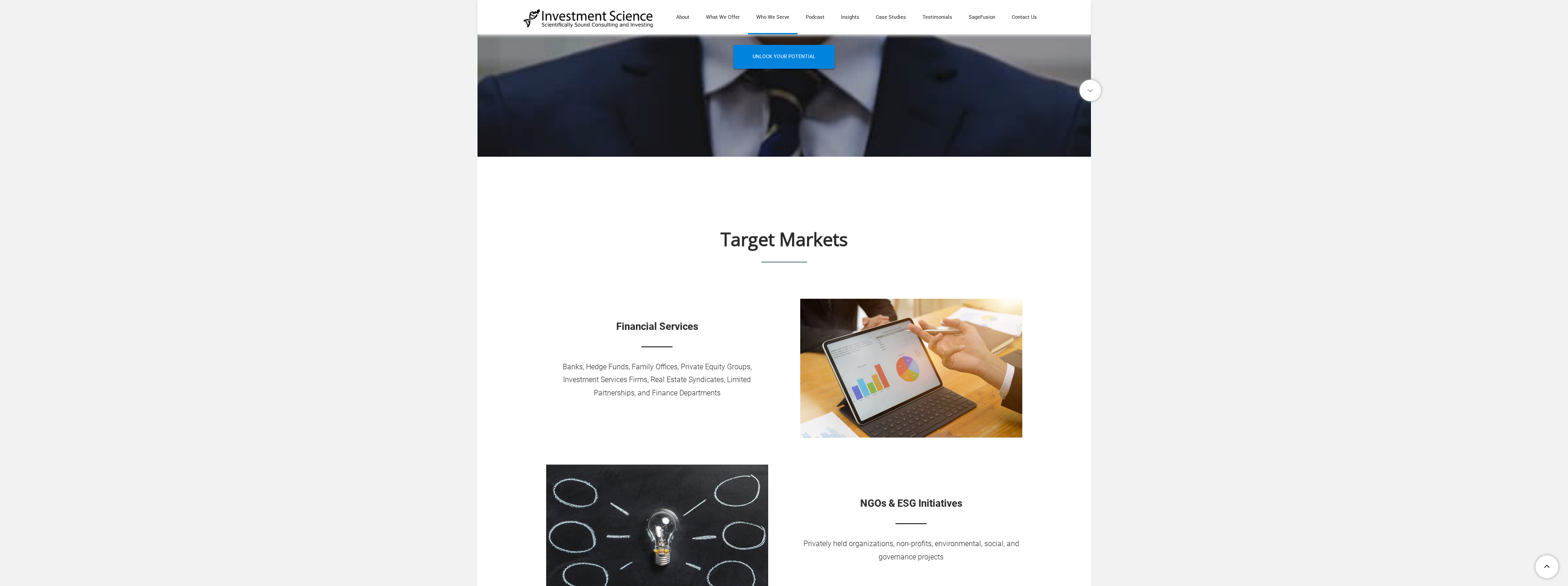
scroll to position [0, 0]
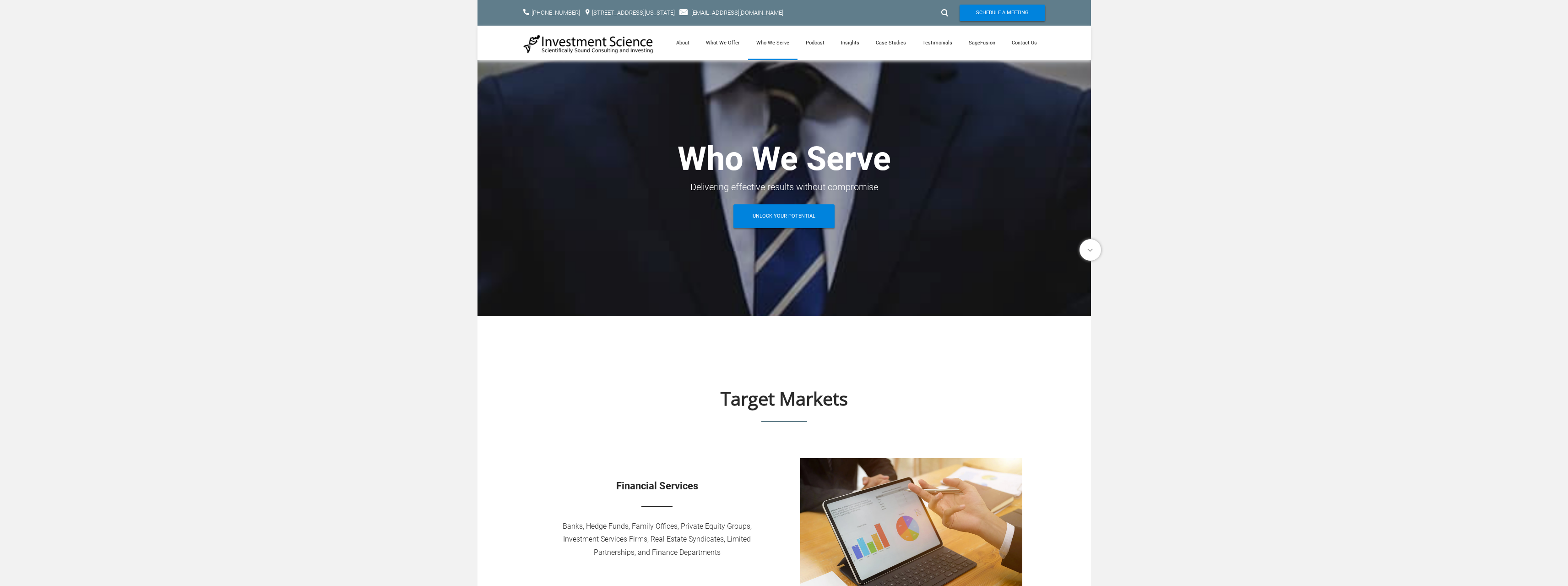
click at [739, 41] on link "What We Offer" at bounding box center [723, 43] width 51 height 34
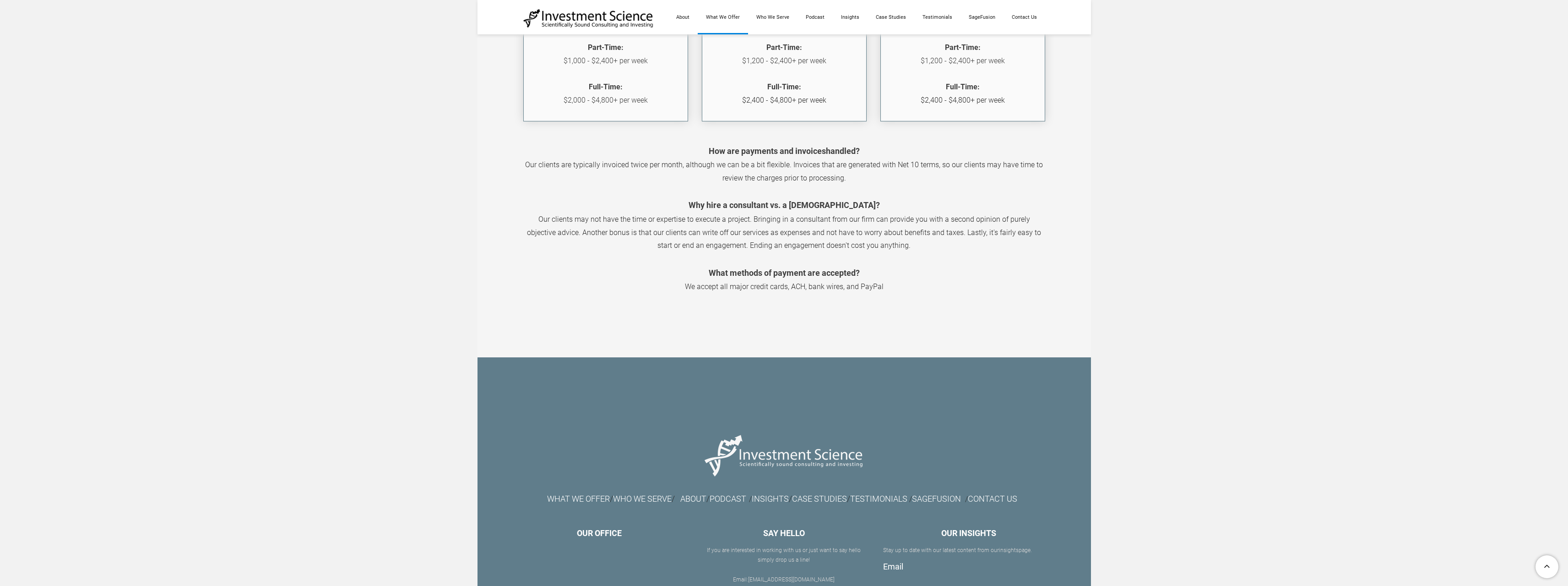
scroll to position [1303, 0]
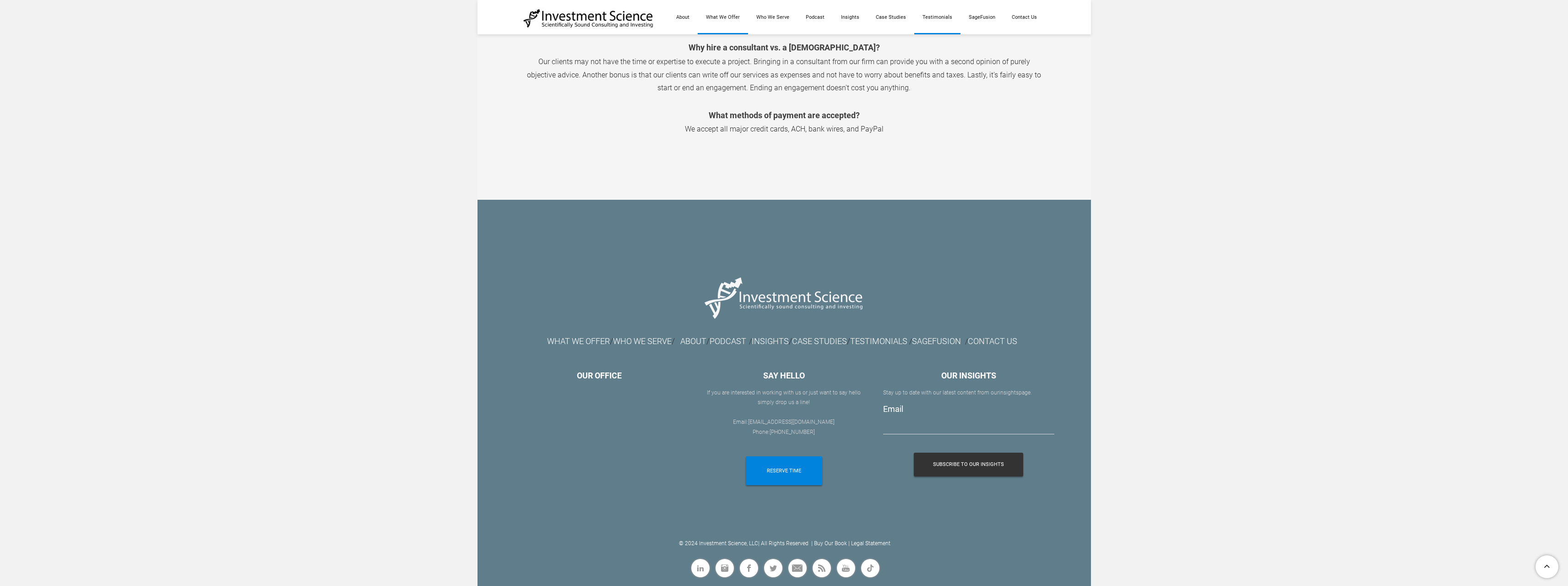
click at [937, 18] on link "Testimonials" at bounding box center [937, 17] width 46 height 34
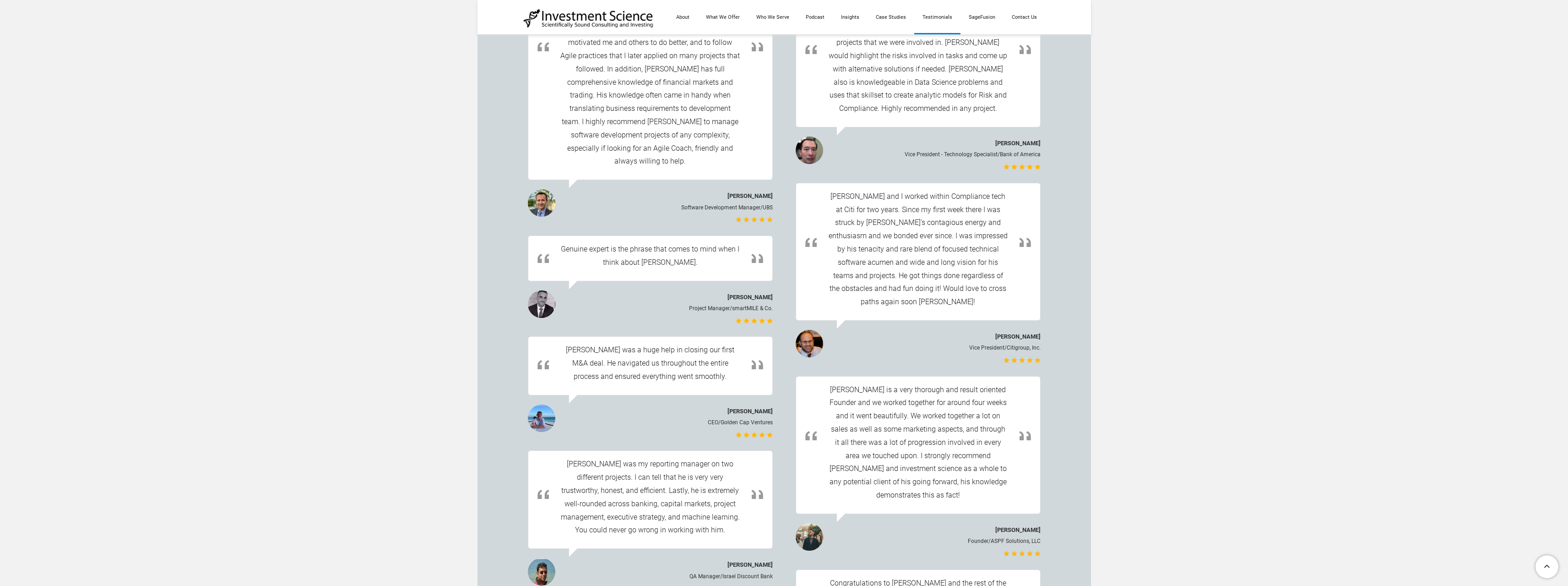
scroll to position [1230, 0]
